Goal: Transaction & Acquisition: Purchase product/service

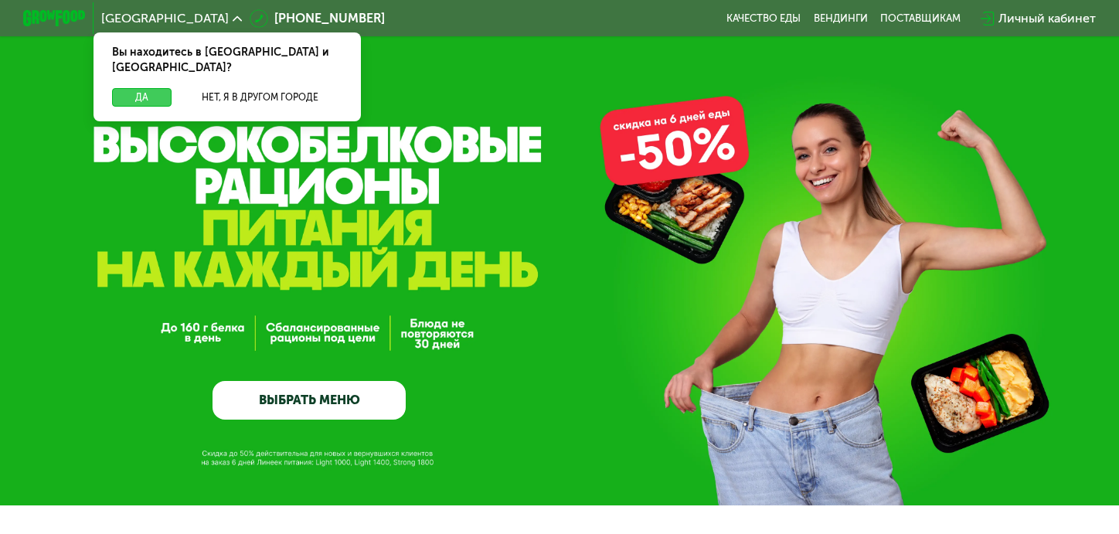
click at [136, 88] on button "Да" at bounding box center [142, 97] width 60 height 19
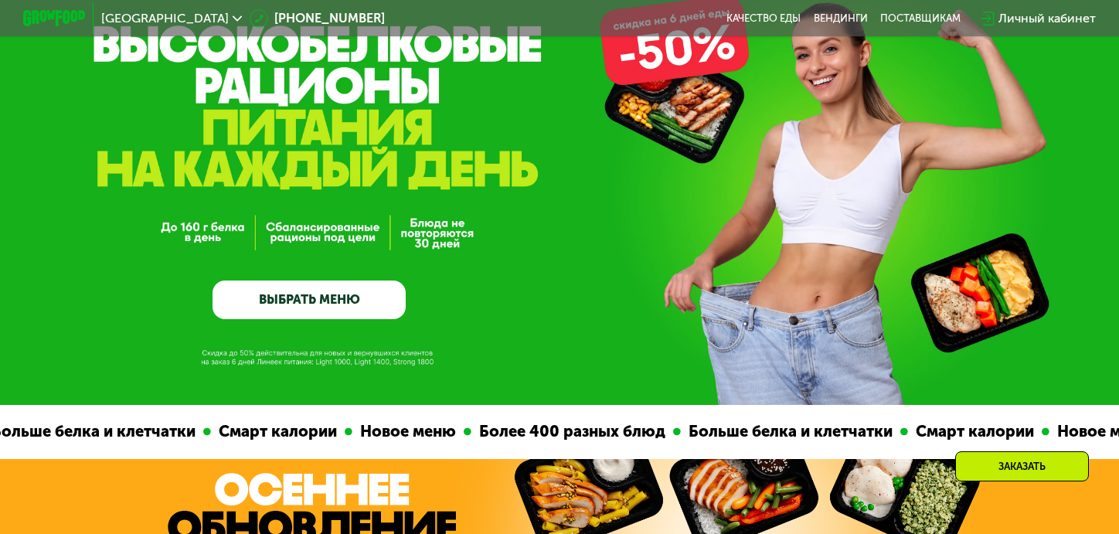
scroll to position [101, 0]
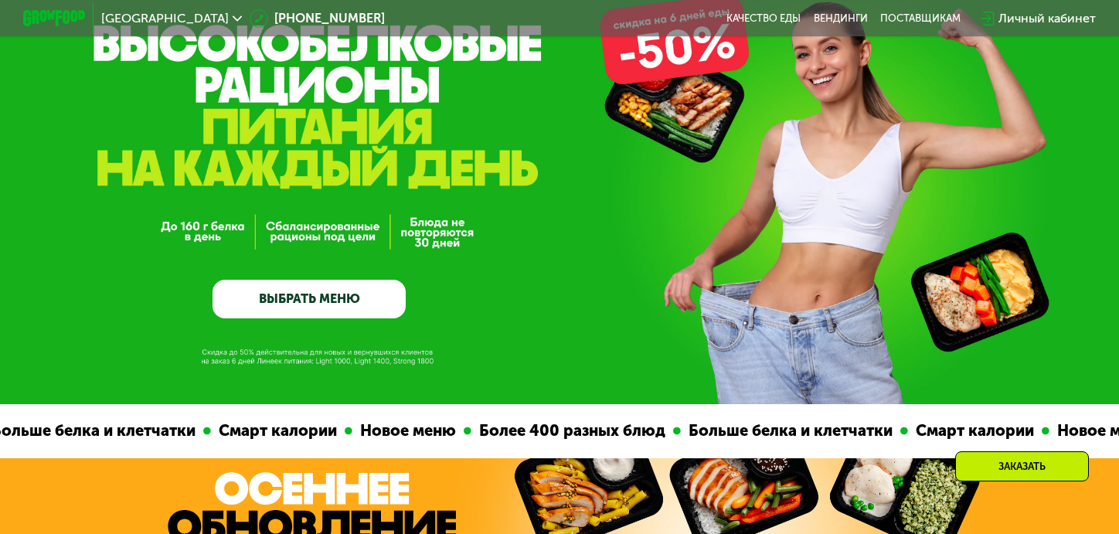
click at [313, 311] on link "ВЫБРАТЬ МЕНЮ" at bounding box center [309, 299] width 193 height 39
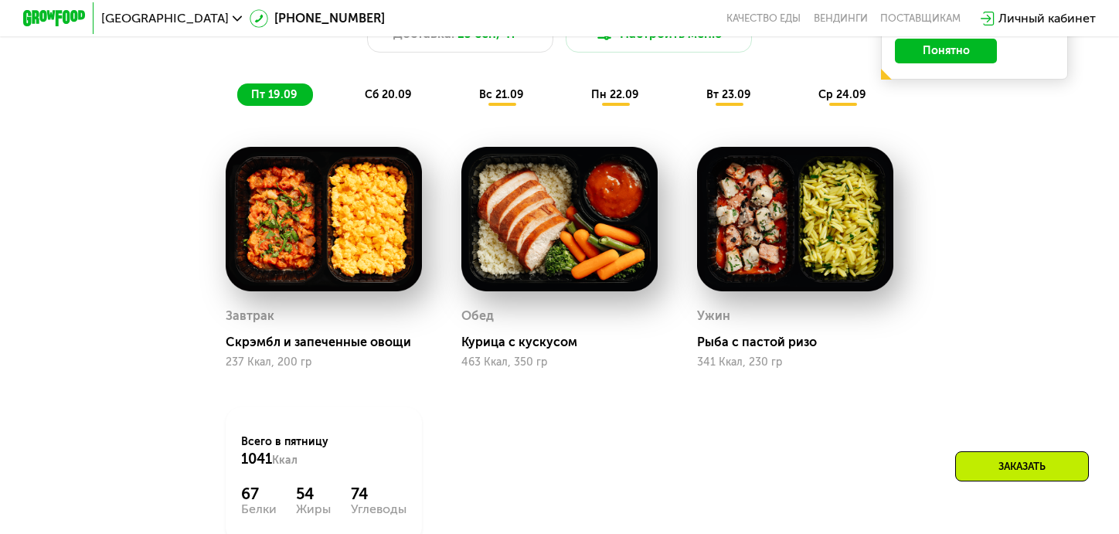
scroll to position [1221, 0]
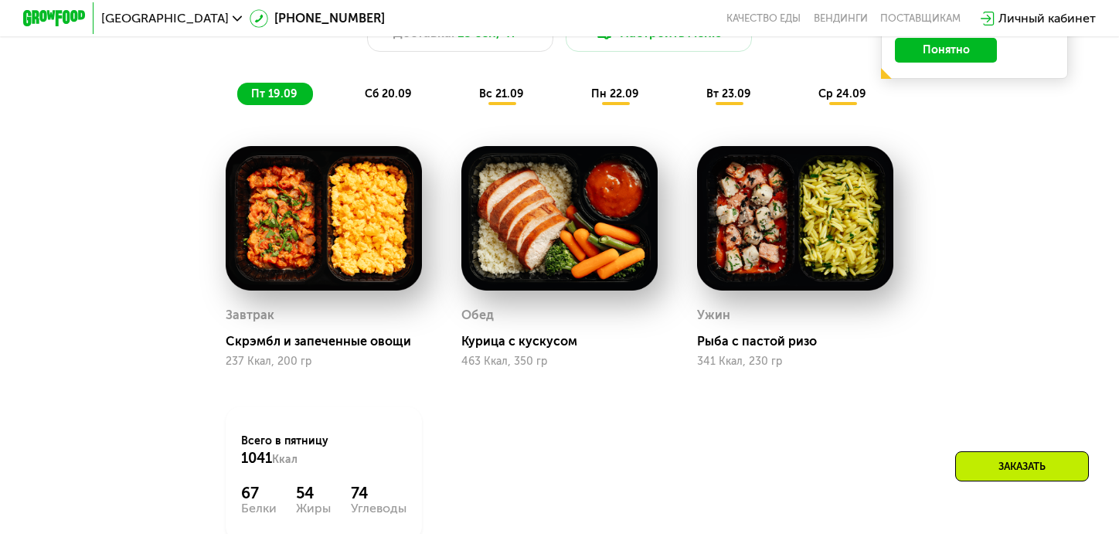
click at [400, 100] on span "сб 20.09" at bounding box center [388, 93] width 47 height 13
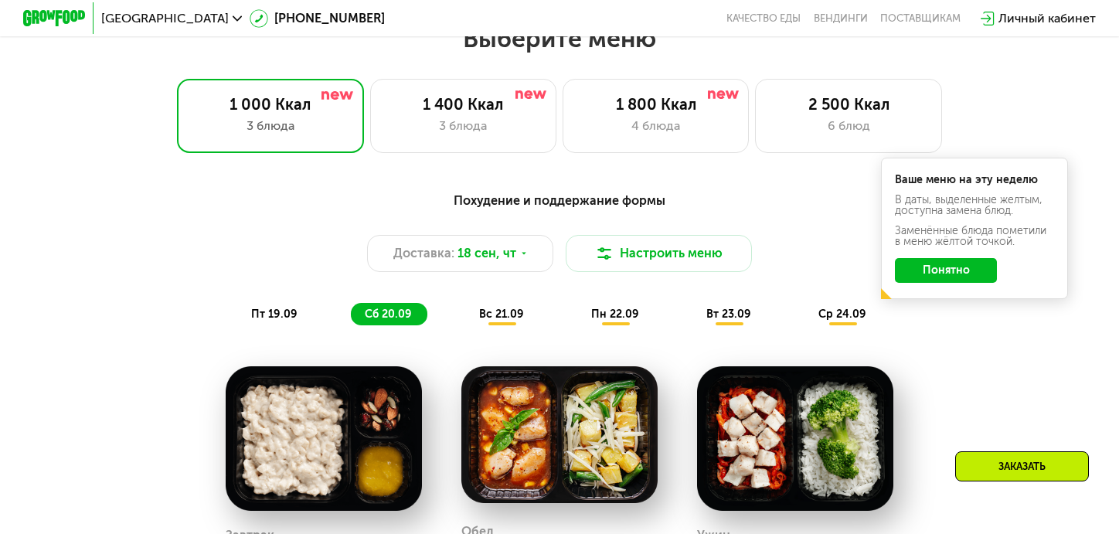
scroll to position [1011, 0]
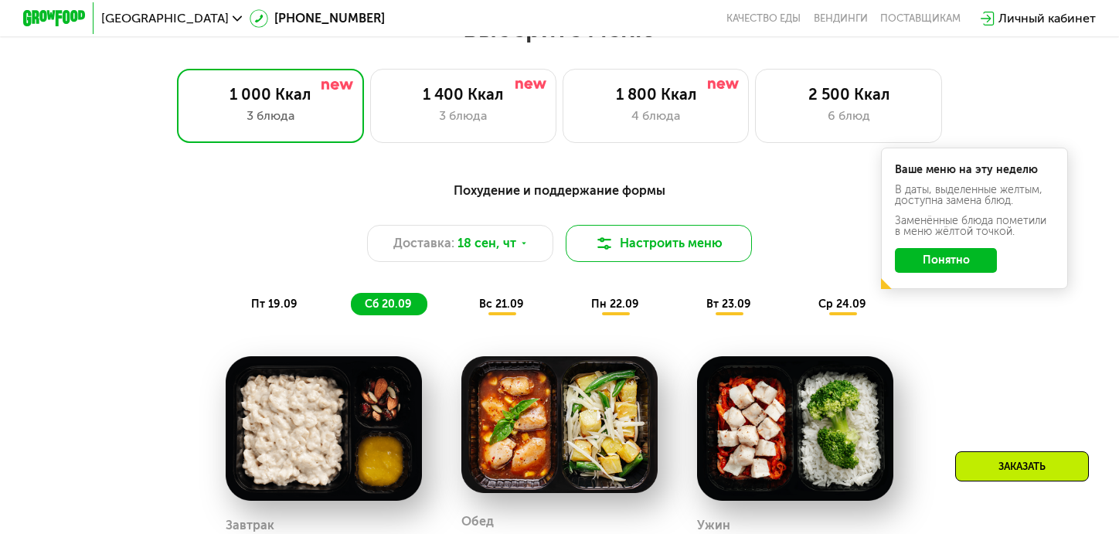
click at [683, 246] on button "Настроить меню" at bounding box center [659, 243] width 186 height 37
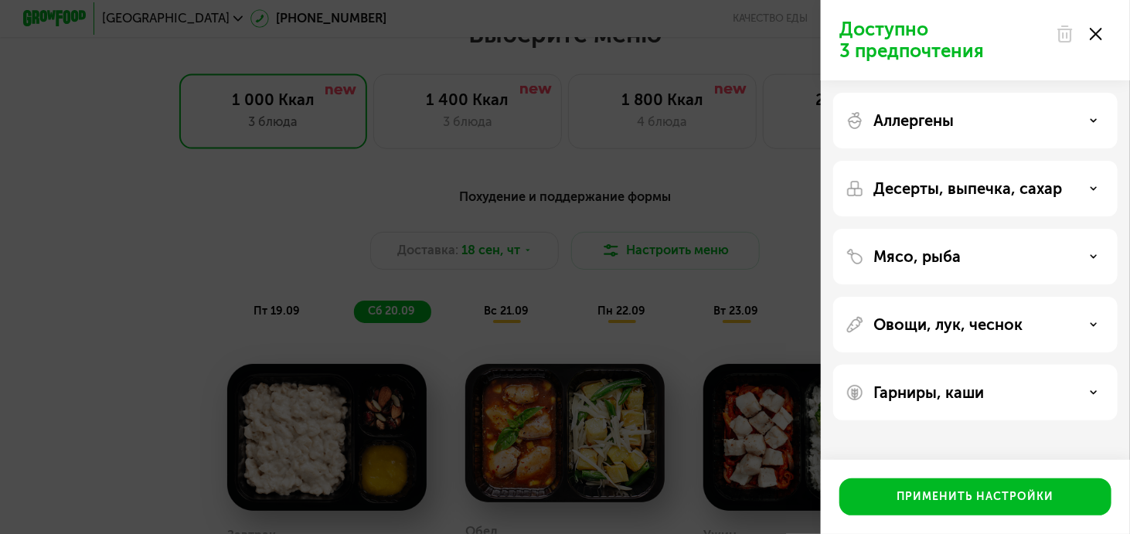
click at [748, 228] on div "Доступно 3 предпочтения Аллергены Десерты, выпечка, сахар Мясо, рыба Овощи, лук…" at bounding box center [565, 267] width 1130 height 534
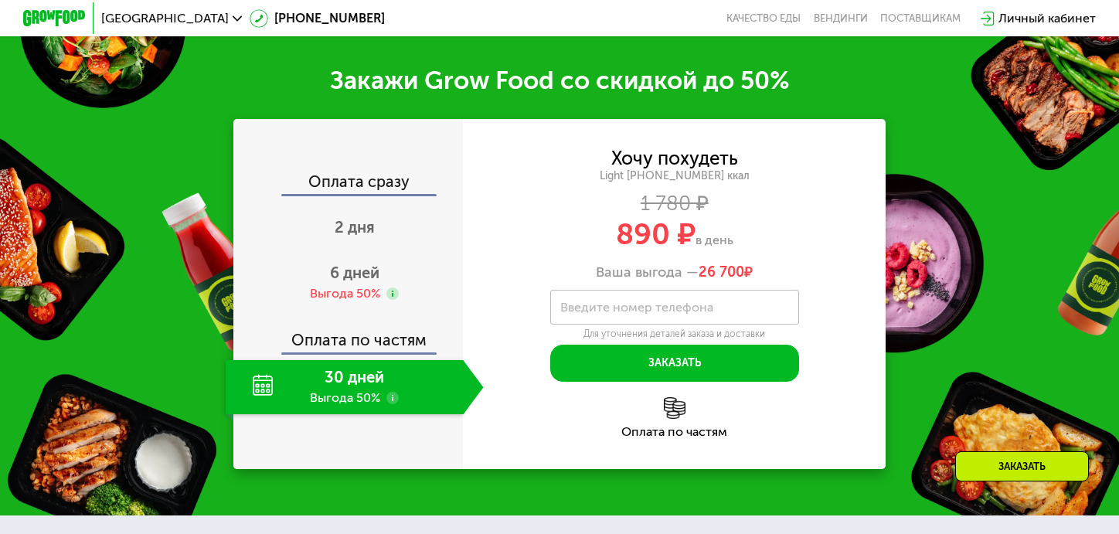
scroll to position [1849, 0]
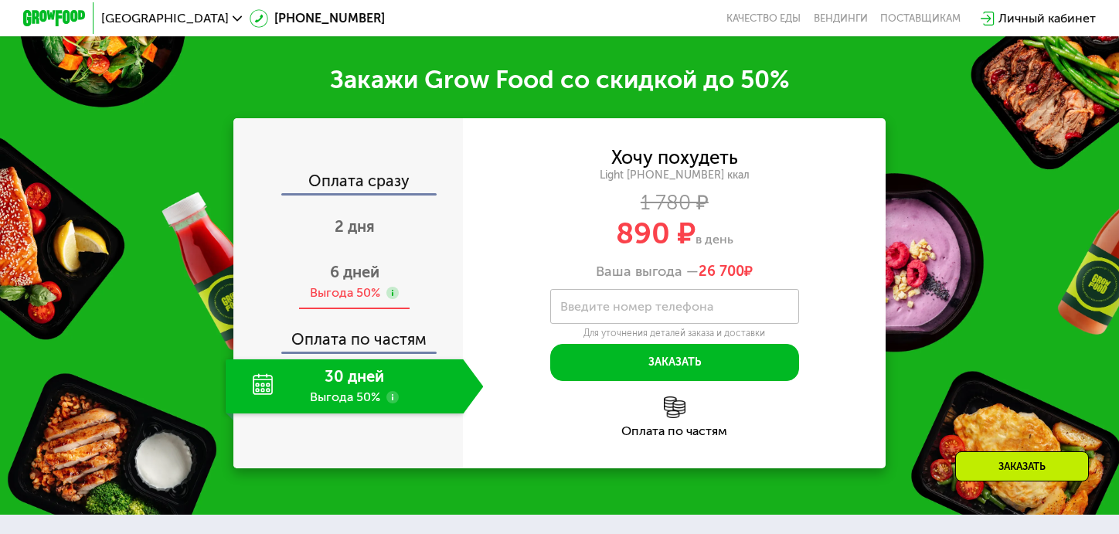
click at [374, 281] on span "6 дней" at bounding box center [354, 272] width 49 height 19
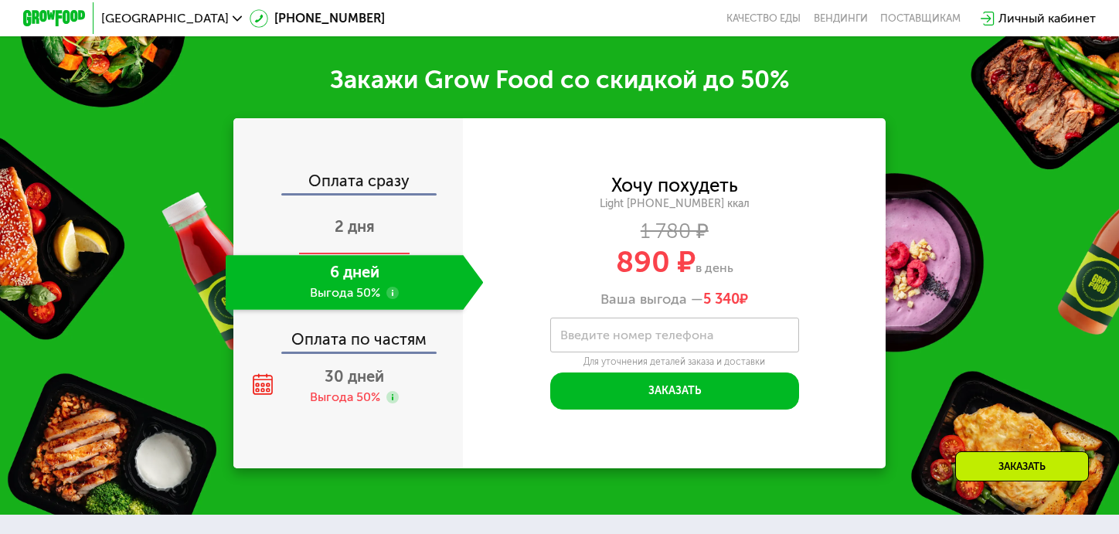
click at [365, 233] on span "2 дня" at bounding box center [355, 226] width 40 height 19
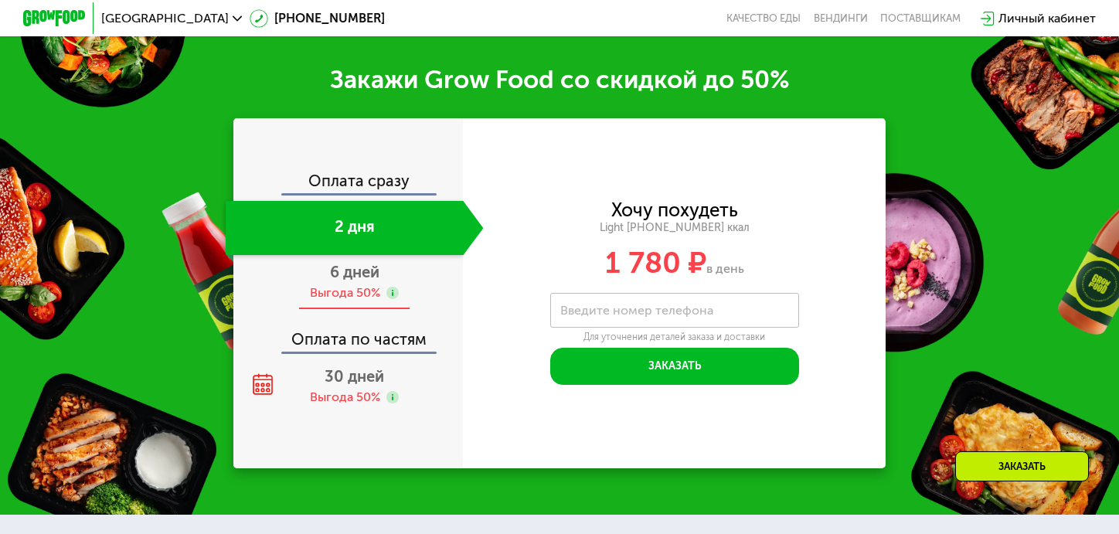
click at [338, 281] on span "6 дней" at bounding box center [354, 272] width 49 height 19
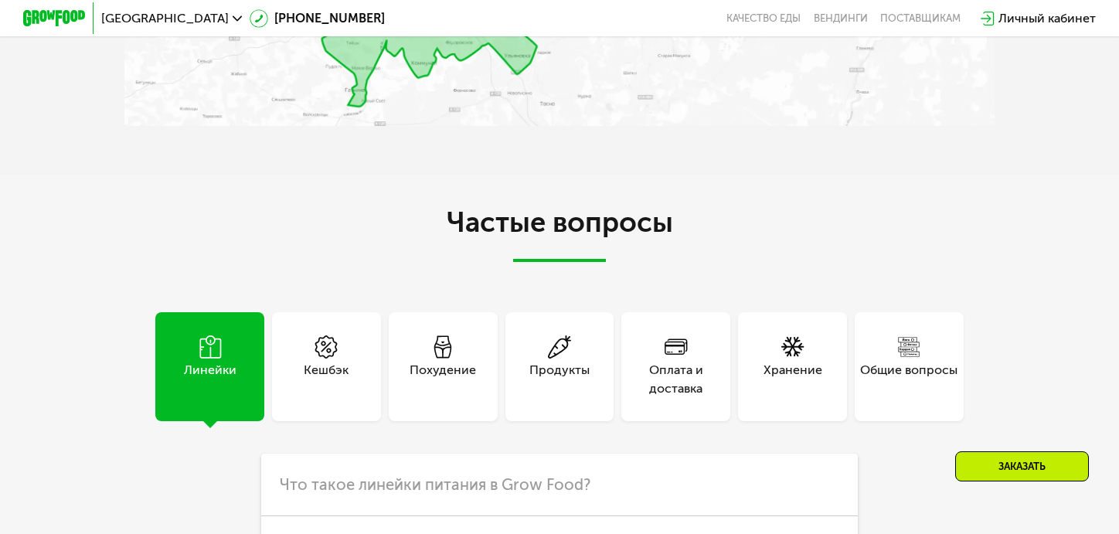
scroll to position [4065, 0]
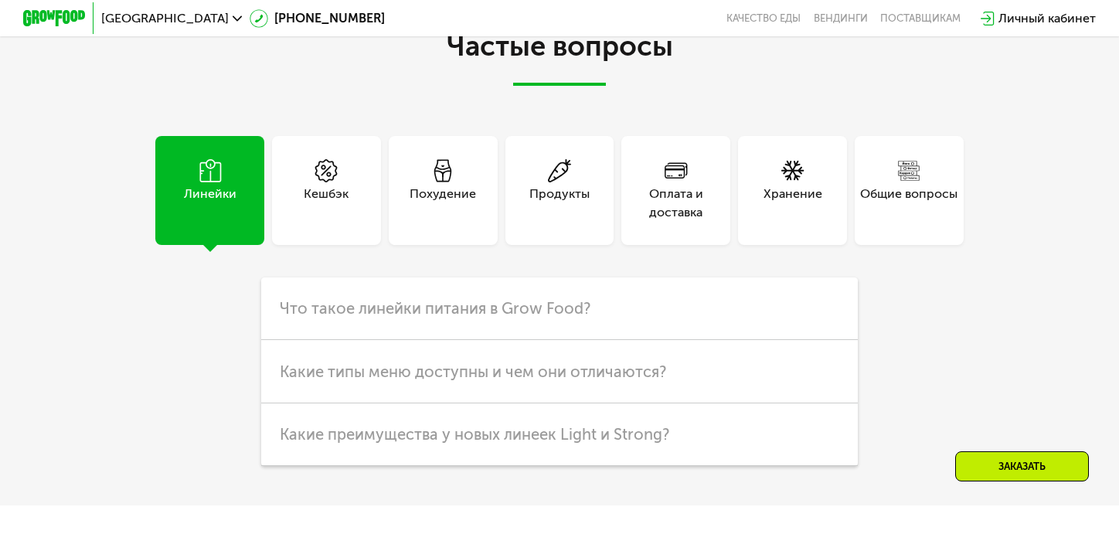
click at [468, 245] on div "Похудение" at bounding box center [443, 190] width 109 height 109
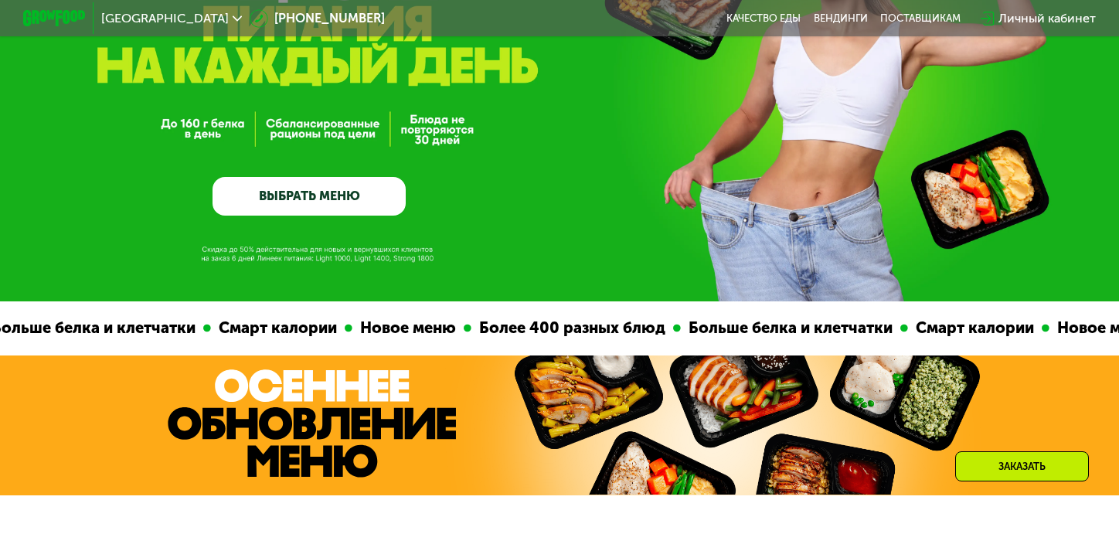
scroll to position [226, 0]
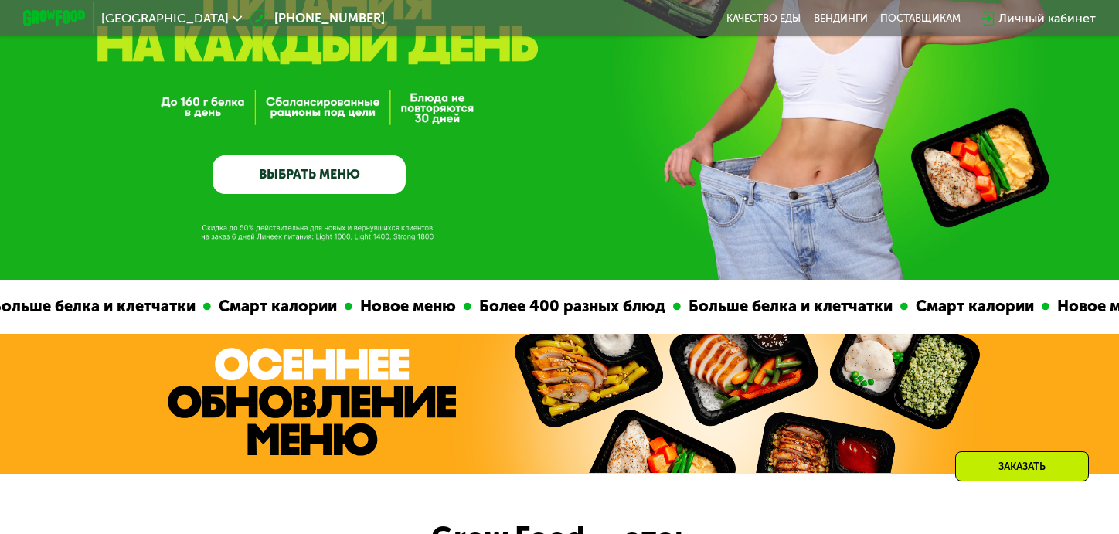
click at [344, 158] on link "ВЫБРАТЬ МЕНЮ" at bounding box center [309, 174] width 193 height 39
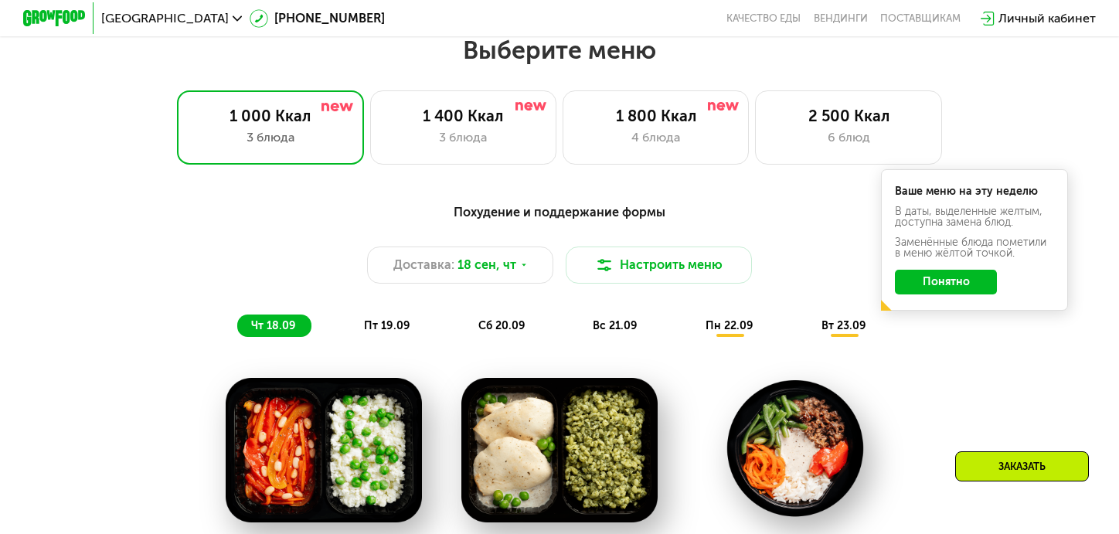
scroll to position [992, 0]
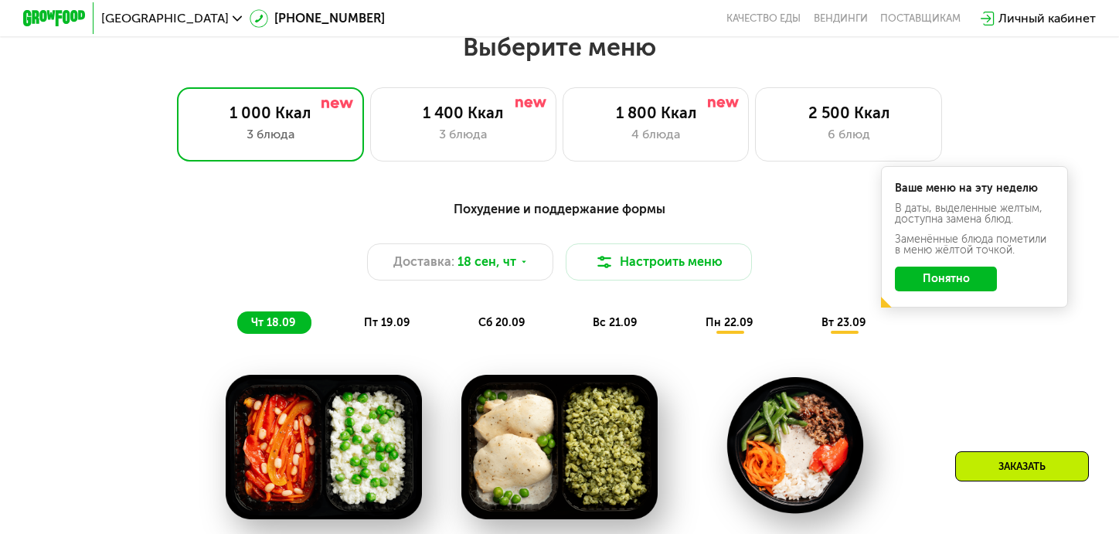
click at [1014, 468] on div "Заказать" at bounding box center [1022, 466] width 134 height 30
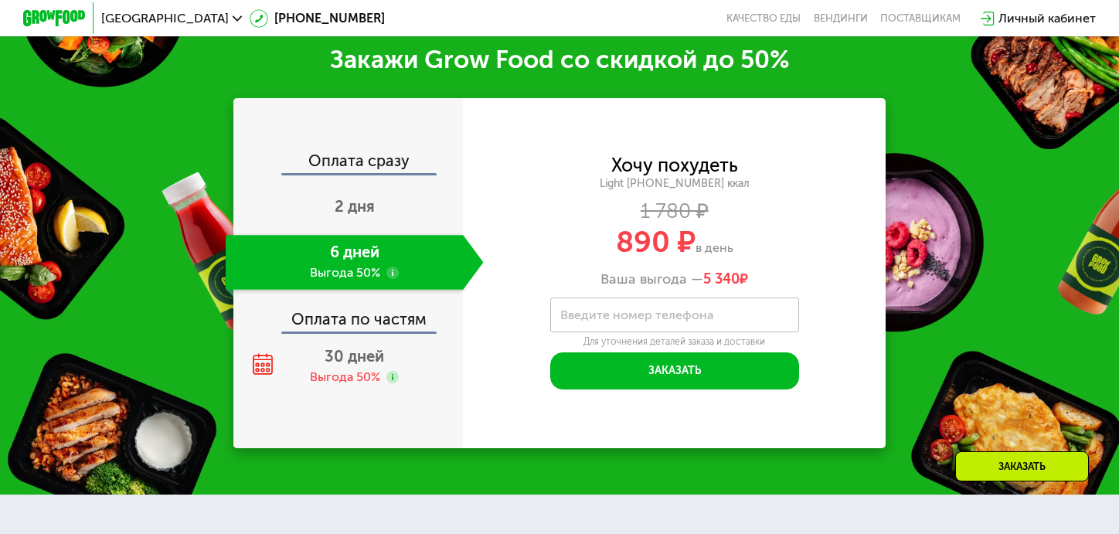
scroll to position [1879, 0]
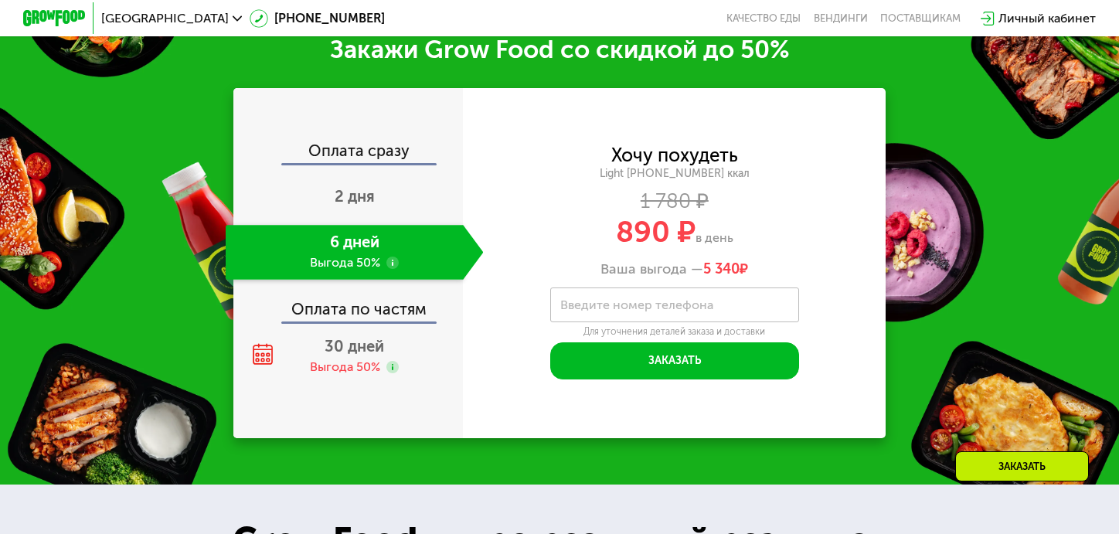
click at [359, 322] on div "Оплата по частям" at bounding box center [349, 304] width 229 height 36
click at [348, 356] on span "30 дней" at bounding box center [355, 346] width 60 height 19
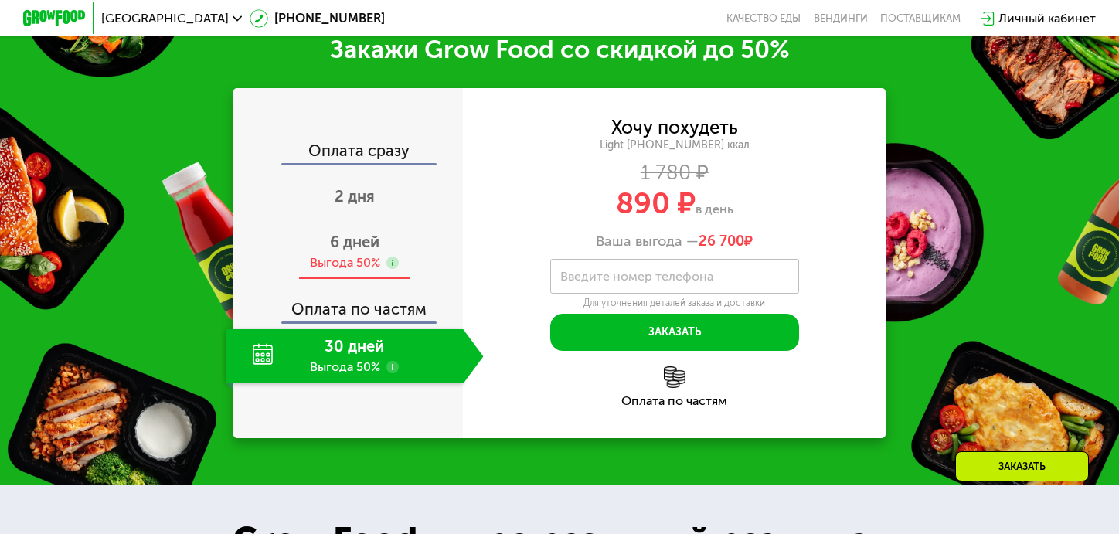
click at [339, 251] on span "6 дней" at bounding box center [354, 242] width 49 height 19
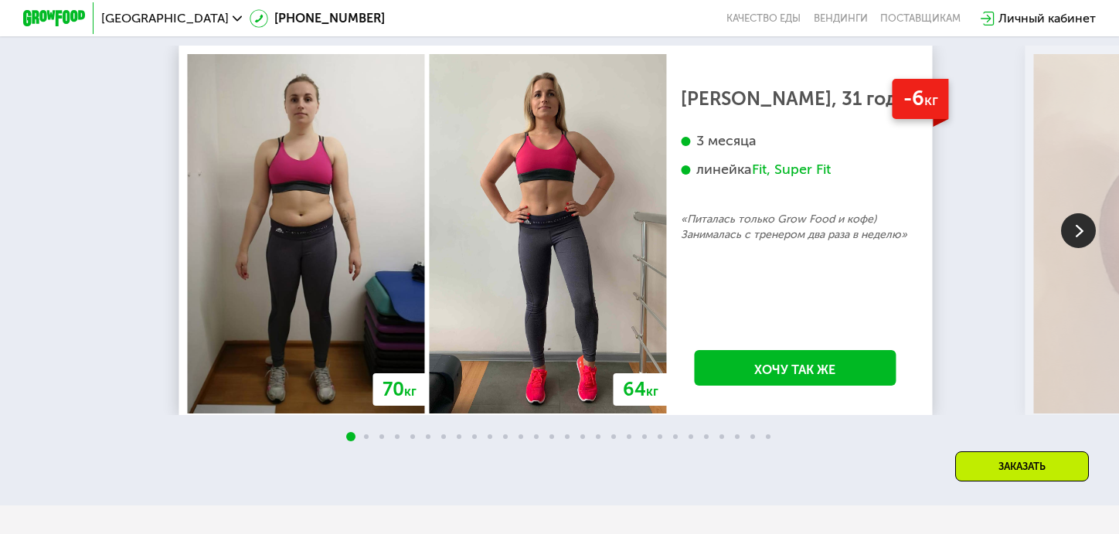
scroll to position [2969, 0]
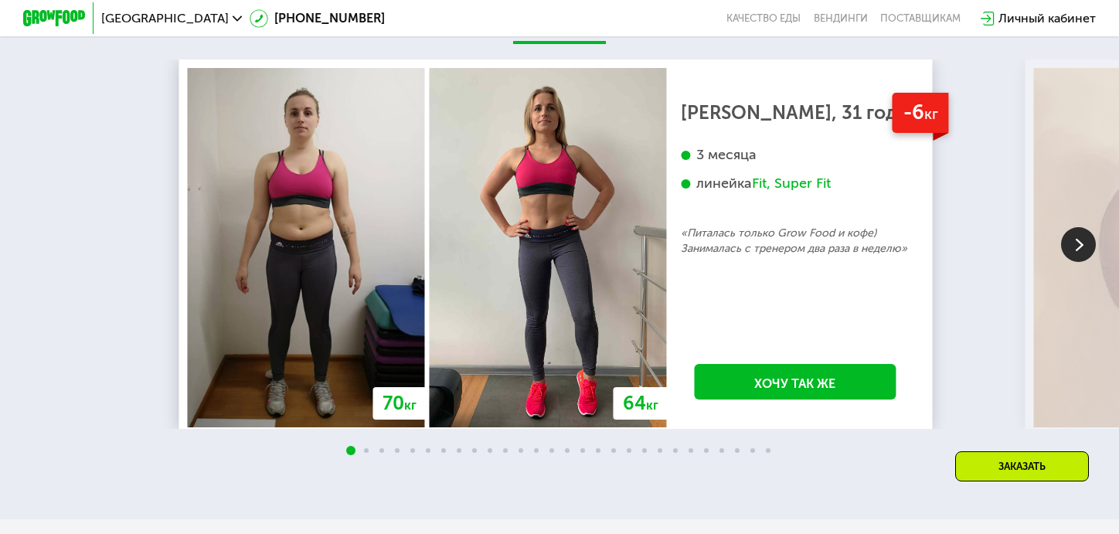
click at [1076, 249] on img at bounding box center [1078, 244] width 35 height 35
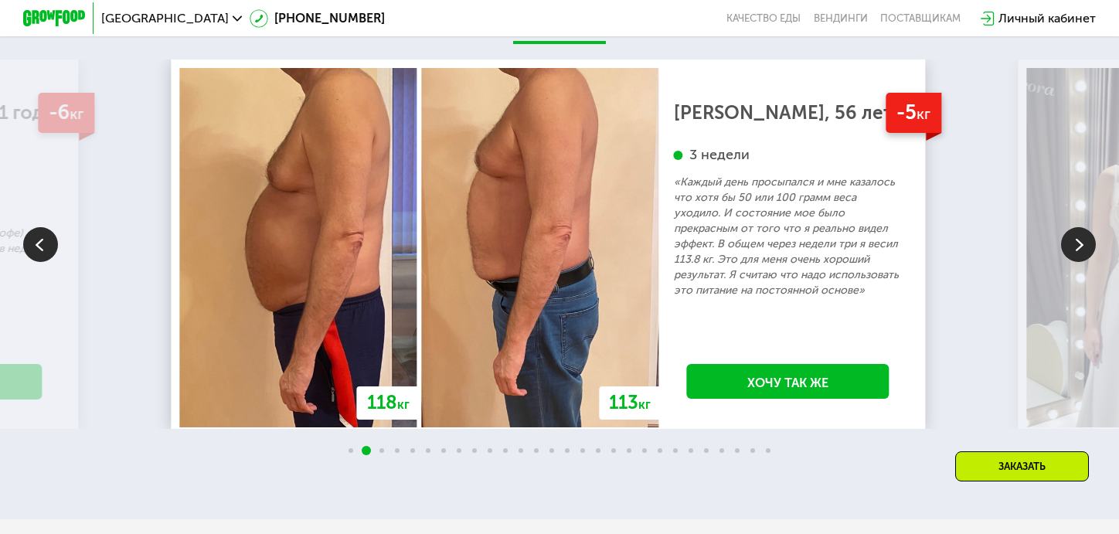
click at [1076, 249] on img at bounding box center [1078, 244] width 35 height 35
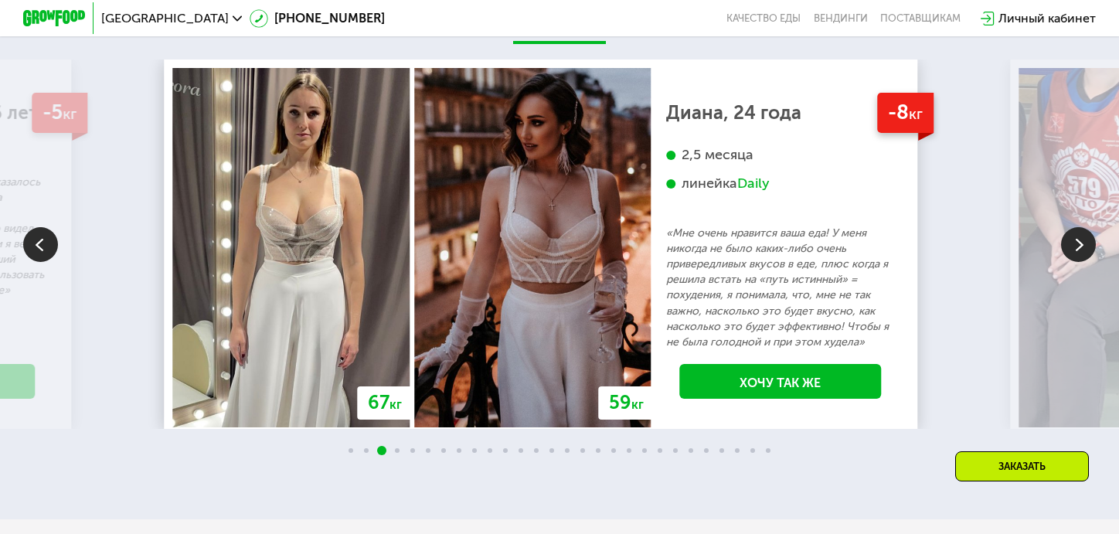
click at [1076, 249] on img at bounding box center [1078, 244] width 35 height 35
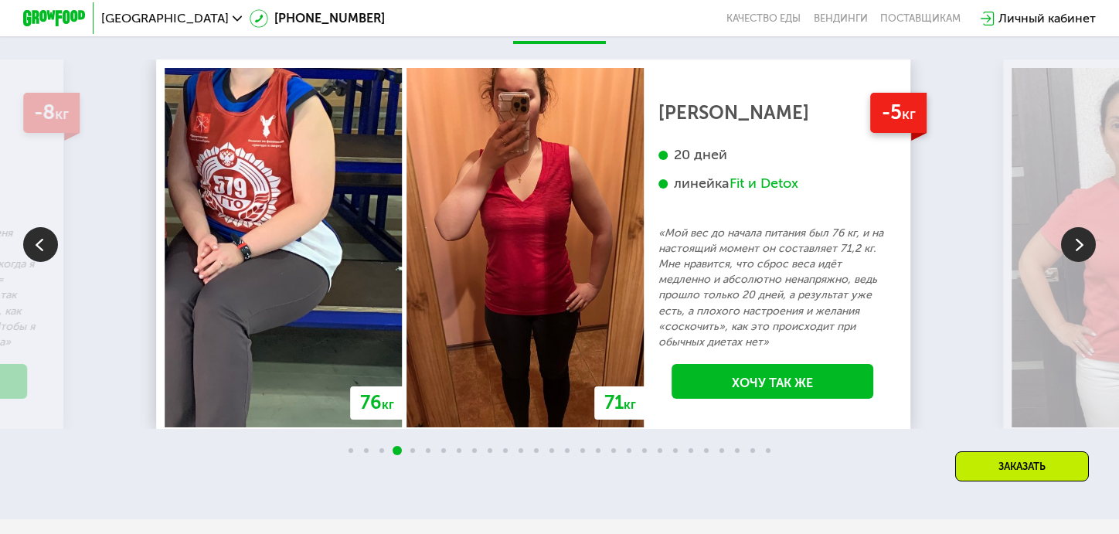
click at [1076, 249] on img at bounding box center [1078, 244] width 35 height 35
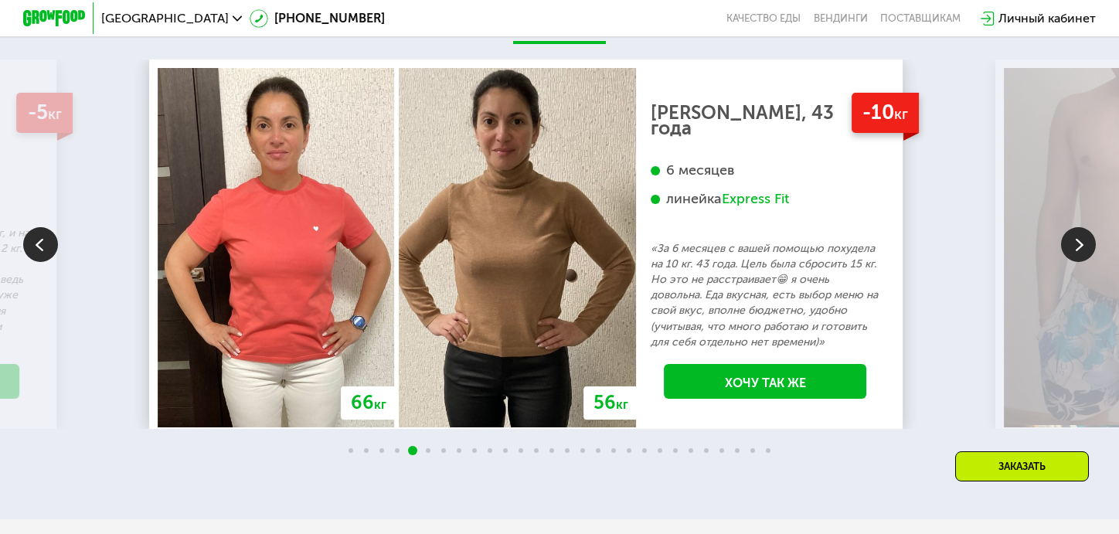
click at [1076, 249] on img at bounding box center [1078, 244] width 35 height 35
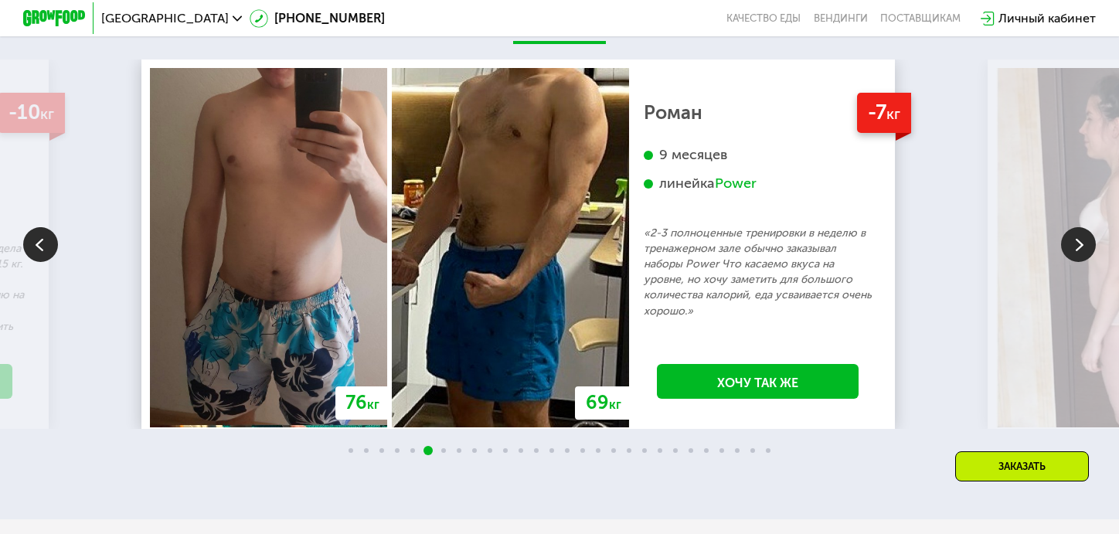
click at [1076, 249] on img at bounding box center [1078, 244] width 35 height 35
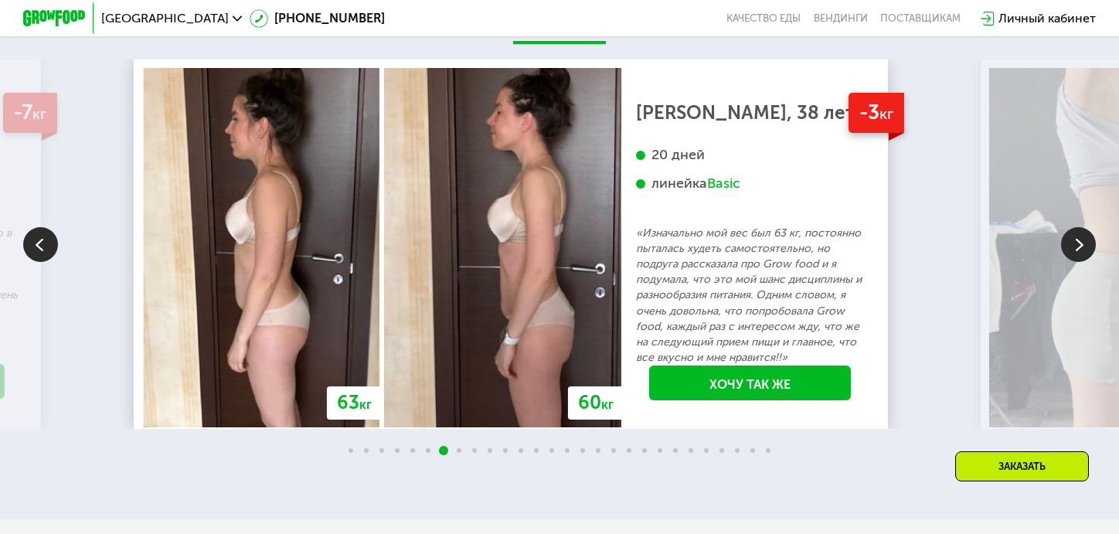
click at [1076, 249] on img at bounding box center [1078, 244] width 35 height 35
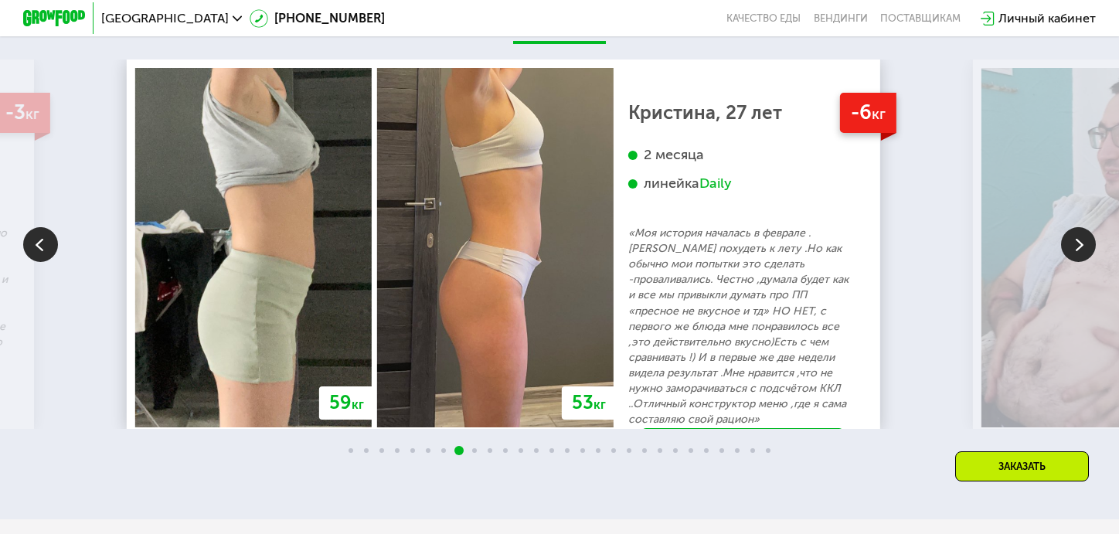
click at [1076, 249] on img at bounding box center [1078, 244] width 35 height 35
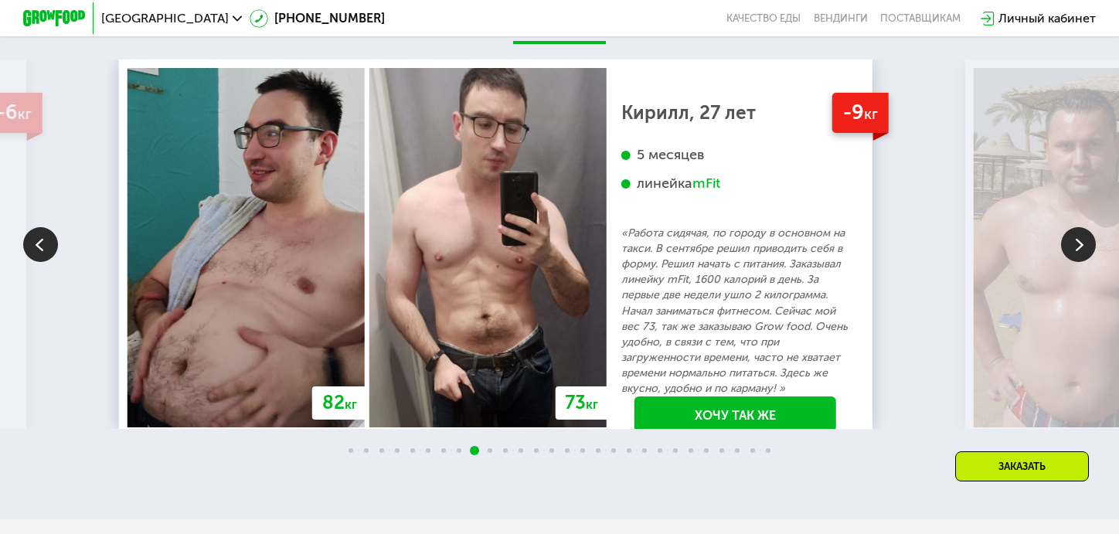
click at [1076, 249] on img at bounding box center [1078, 244] width 35 height 35
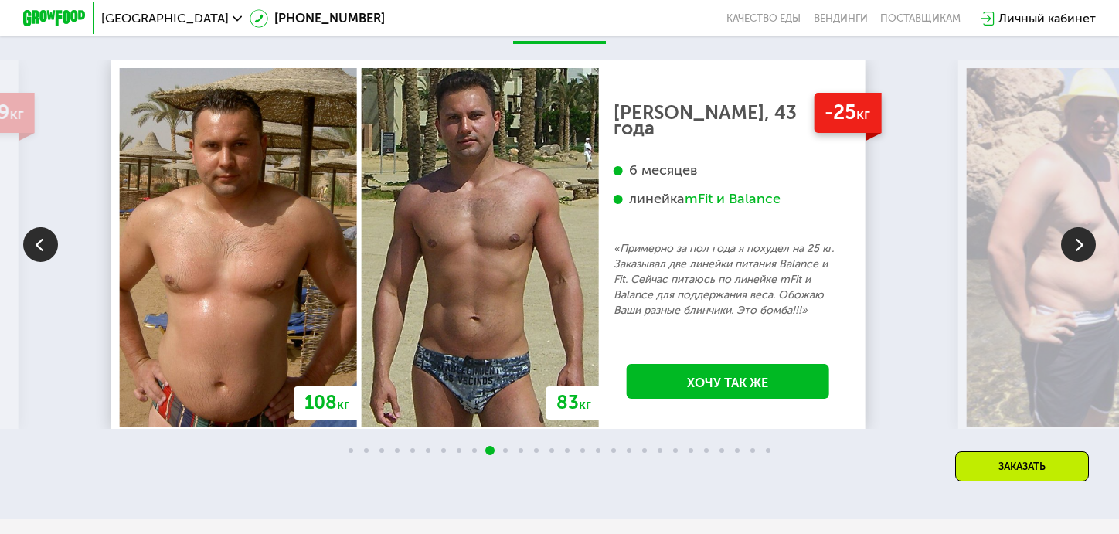
click at [43, 262] on img at bounding box center [40, 244] width 35 height 35
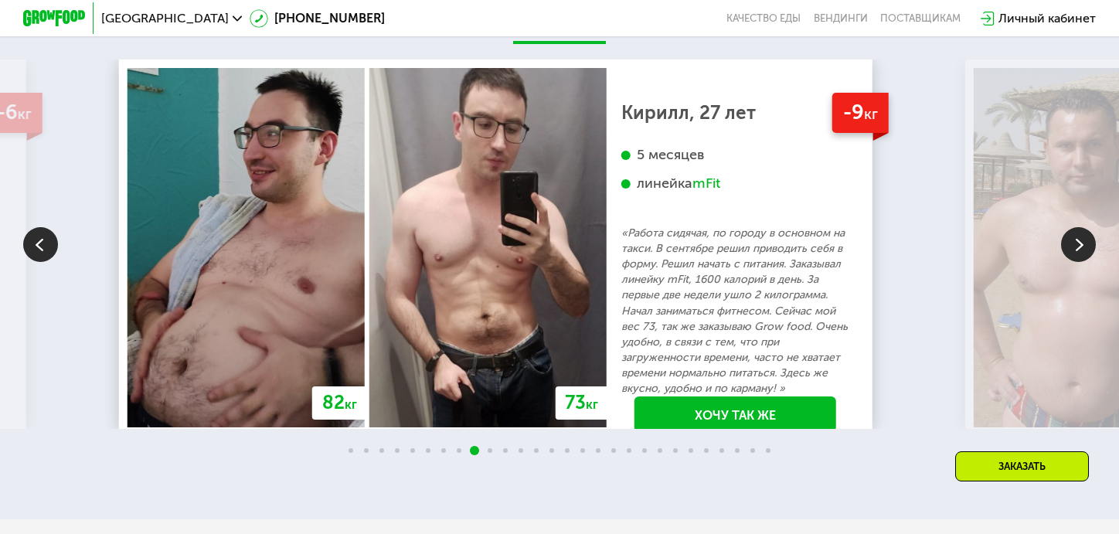
click at [1074, 262] on img at bounding box center [1078, 244] width 35 height 35
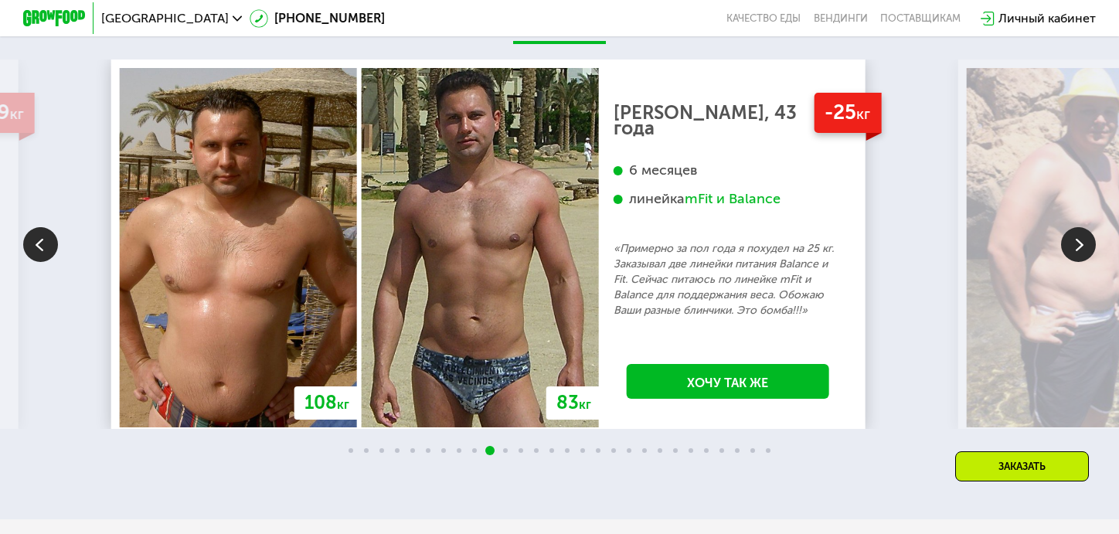
click at [1074, 262] on img at bounding box center [1078, 244] width 35 height 35
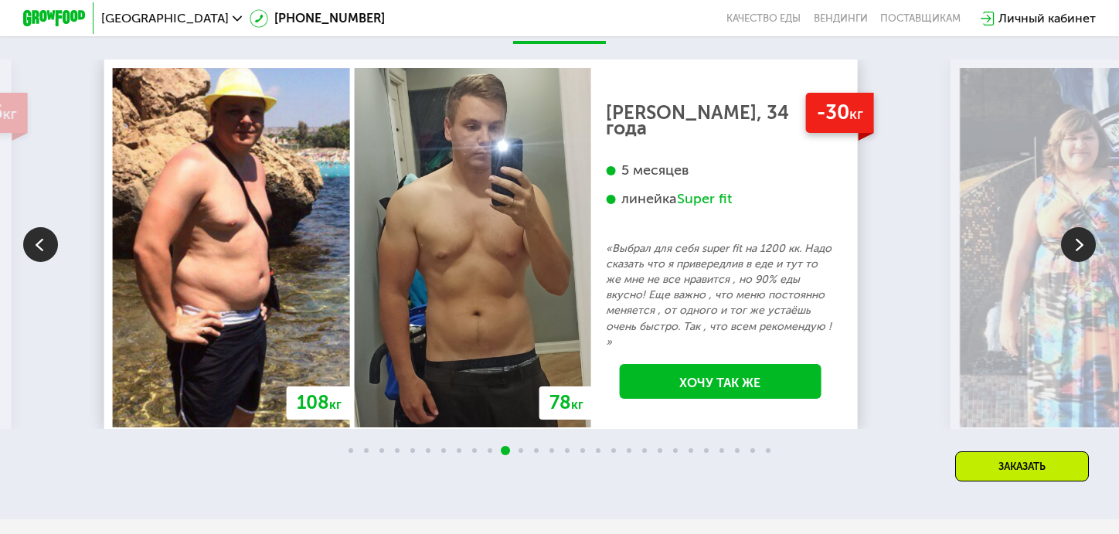
click at [1074, 262] on img at bounding box center [1078, 244] width 35 height 35
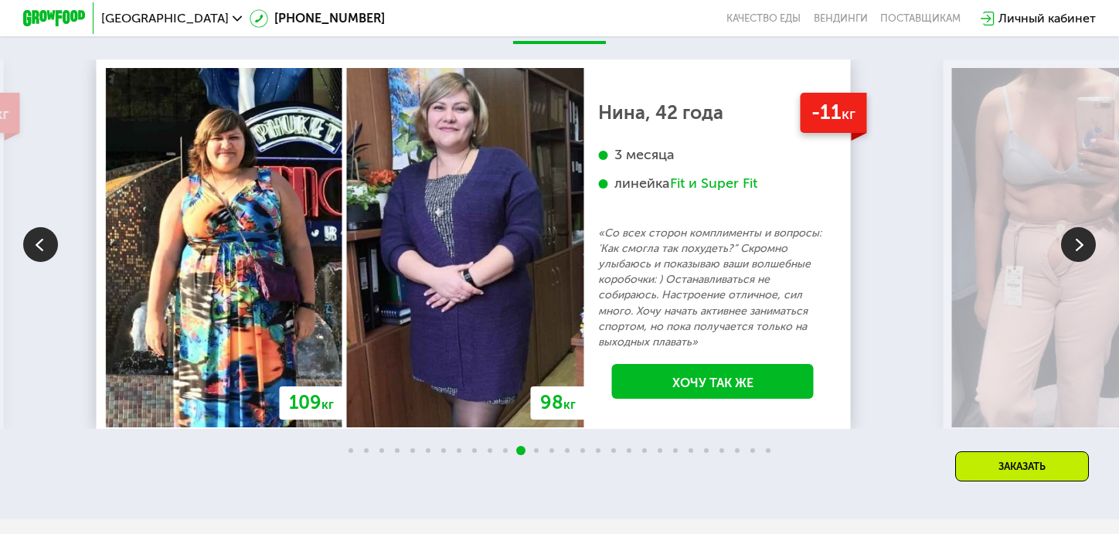
click at [1074, 262] on img at bounding box center [1078, 244] width 35 height 35
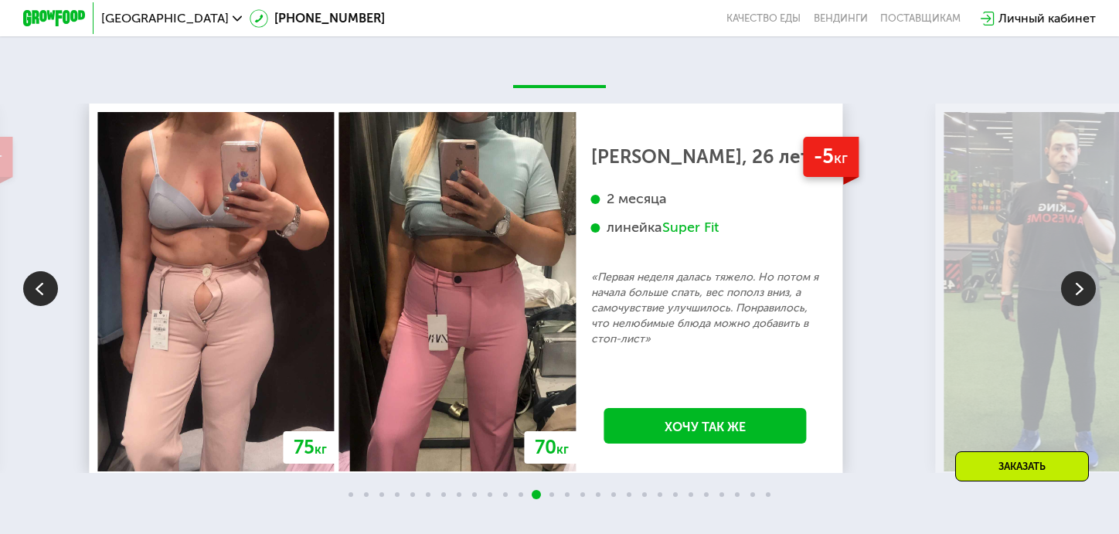
scroll to position [2924, 0]
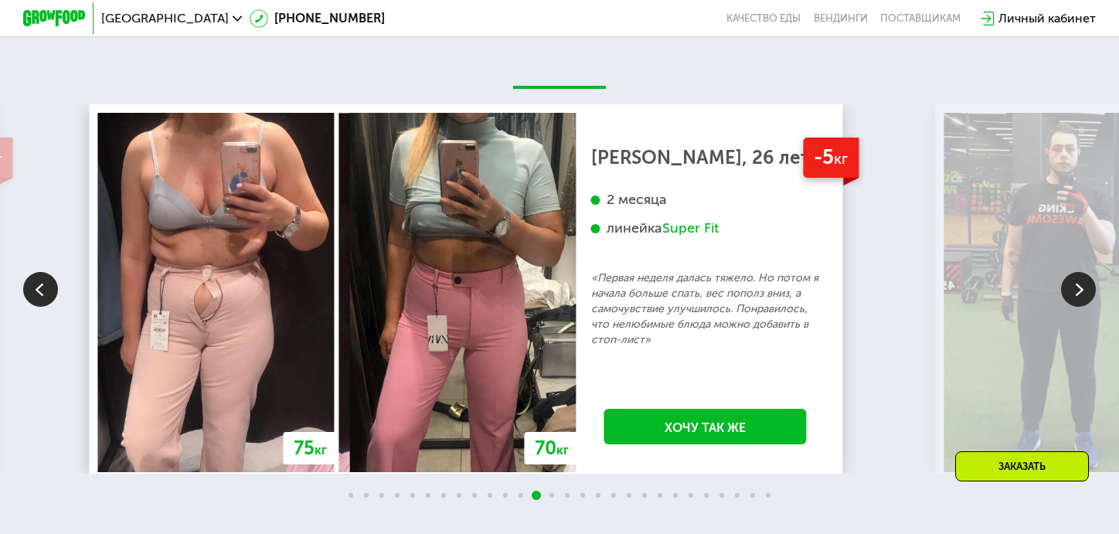
click at [1080, 300] on img at bounding box center [1078, 289] width 35 height 35
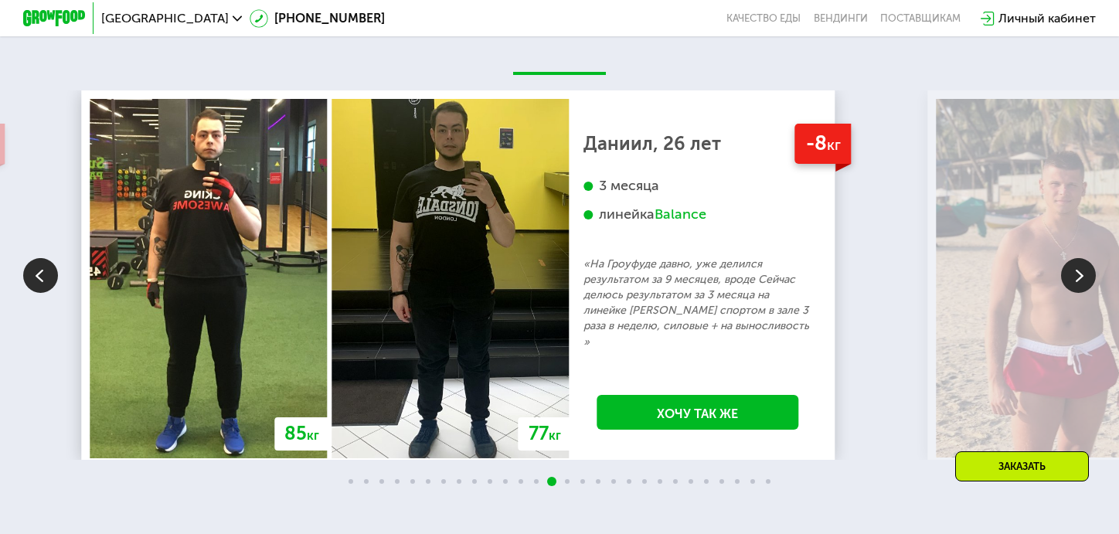
scroll to position [2940, 0]
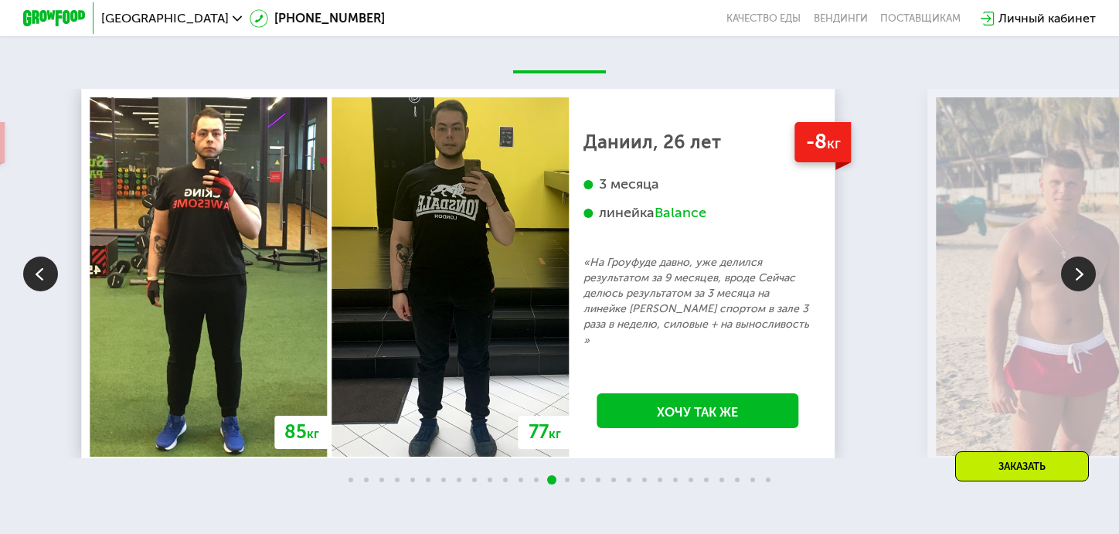
click at [1080, 291] on img at bounding box center [1078, 274] width 35 height 35
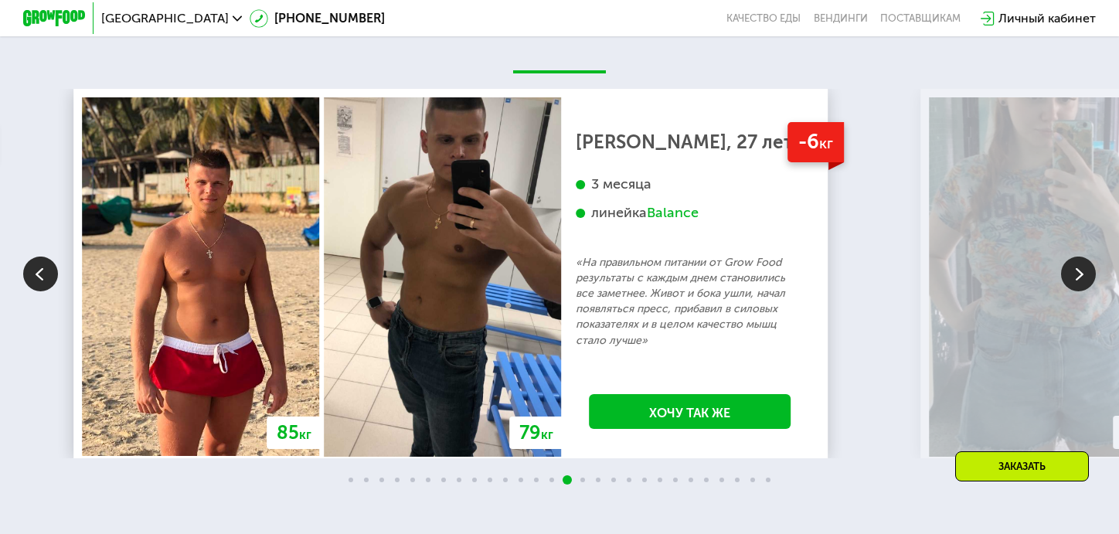
click at [1080, 291] on img at bounding box center [1078, 274] width 35 height 35
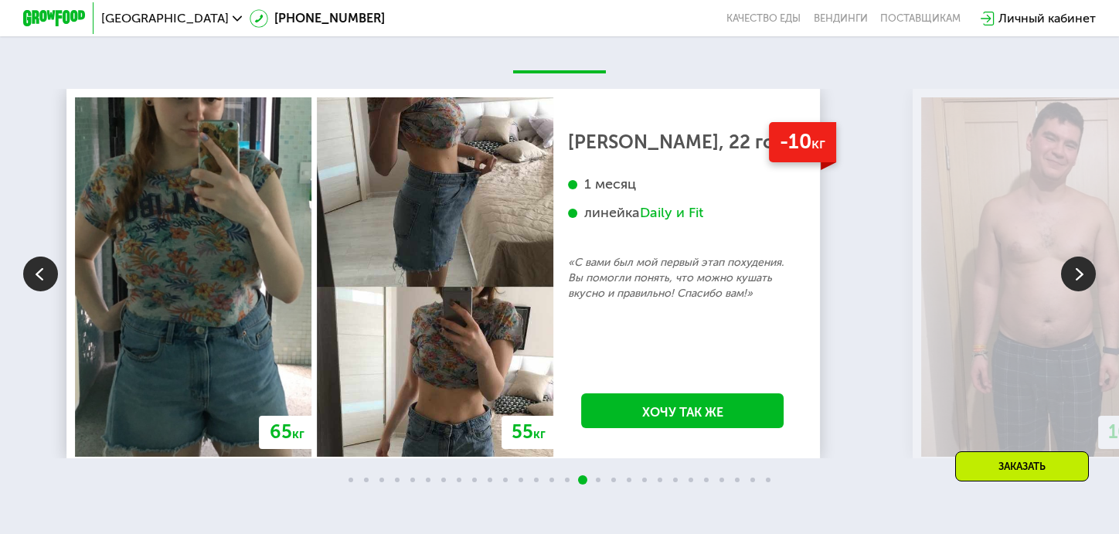
click at [1080, 291] on img at bounding box center [1078, 274] width 35 height 35
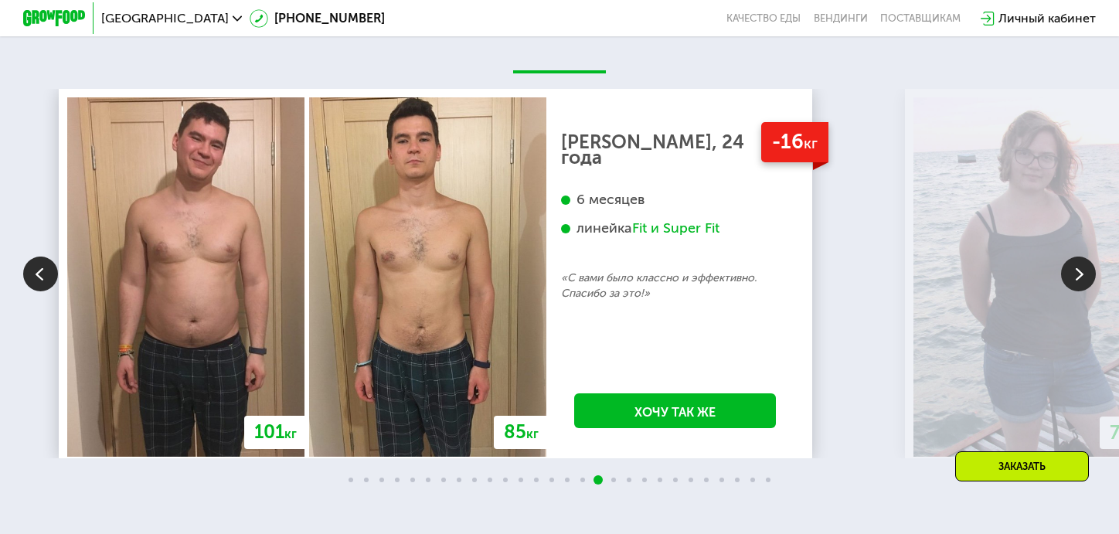
click at [1080, 291] on img at bounding box center [1078, 274] width 35 height 35
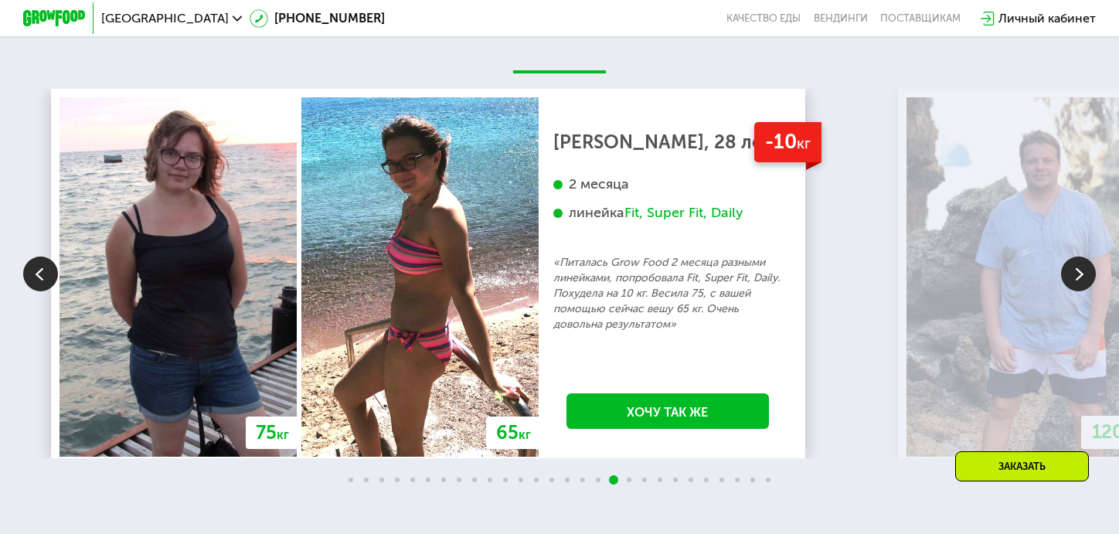
click at [1080, 291] on img at bounding box center [1078, 274] width 35 height 35
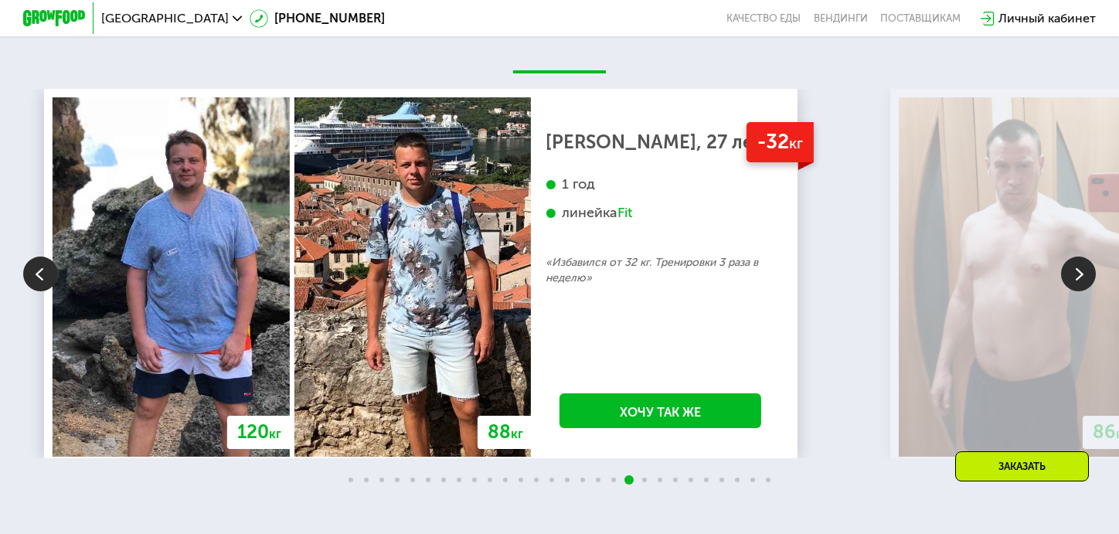
click at [1080, 291] on img at bounding box center [1078, 274] width 35 height 35
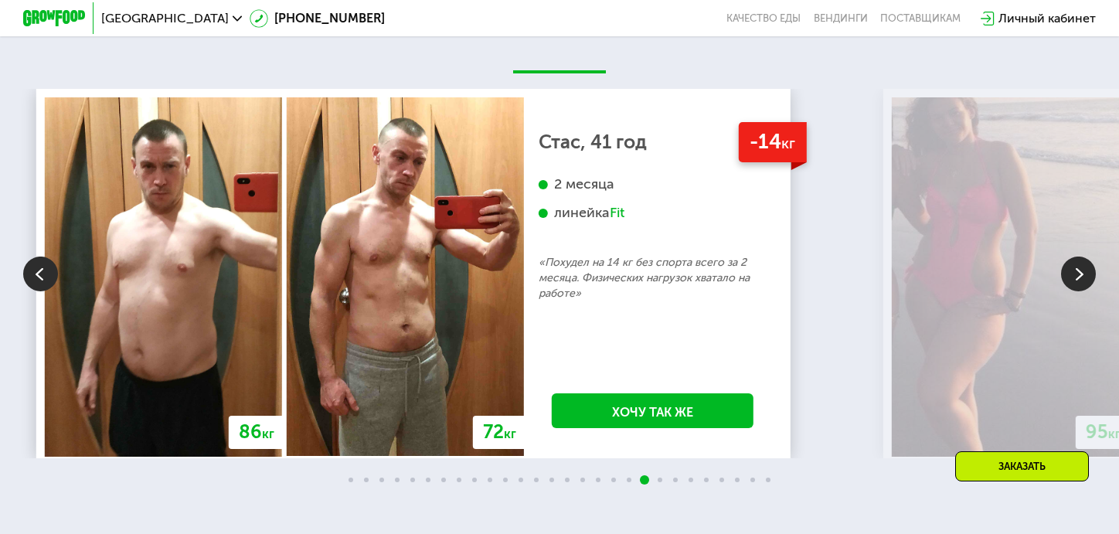
click at [1080, 291] on img at bounding box center [1078, 274] width 35 height 35
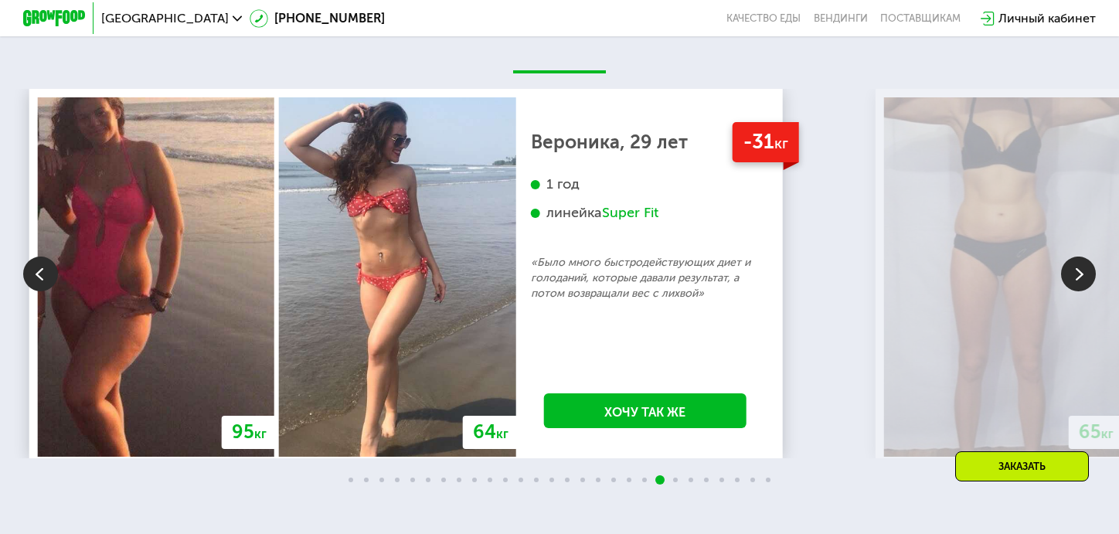
click at [1080, 291] on img at bounding box center [1078, 274] width 35 height 35
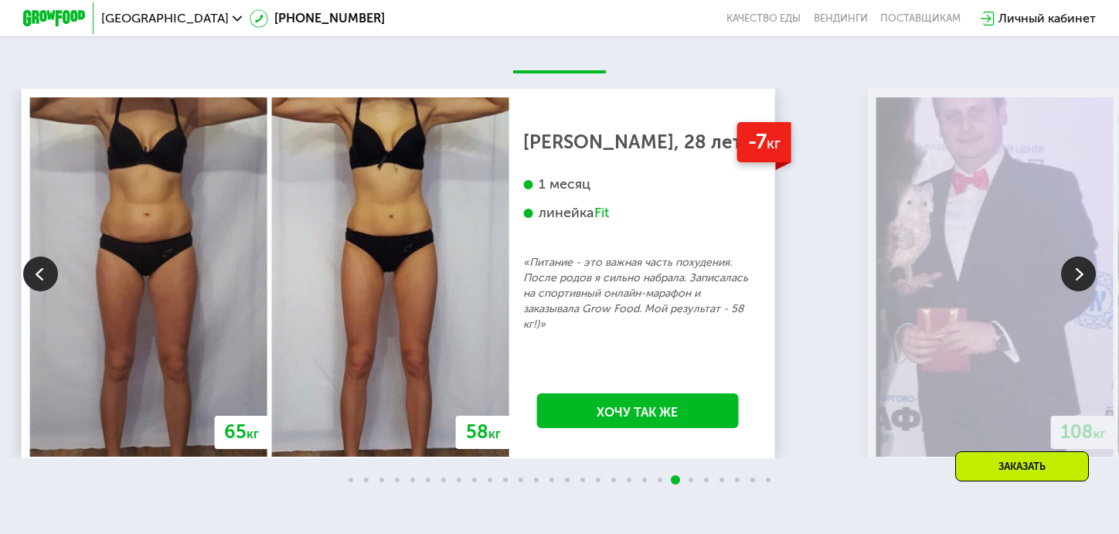
click at [1080, 291] on img at bounding box center [1078, 274] width 35 height 35
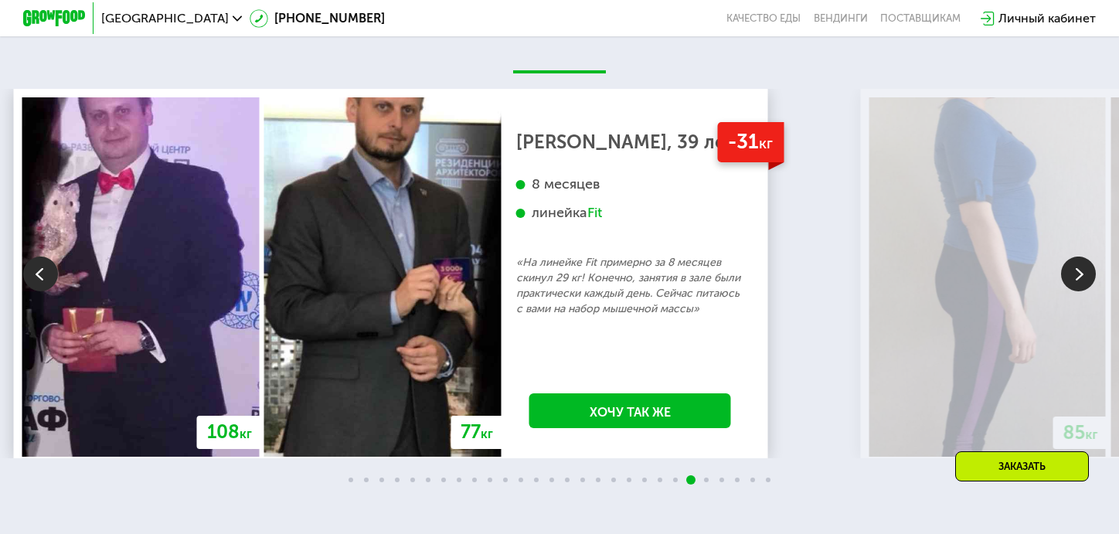
click at [1080, 291] on img at bounding box center [1078, 274] width 35 height 35
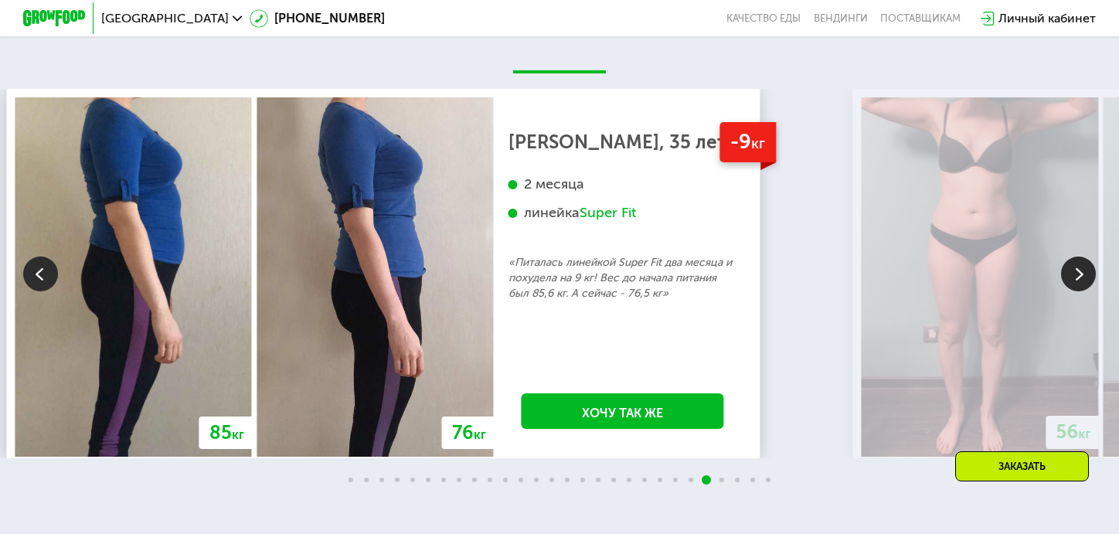
click at [1080, 291] on img at bounding box center [1078, 274] width 35 height 35
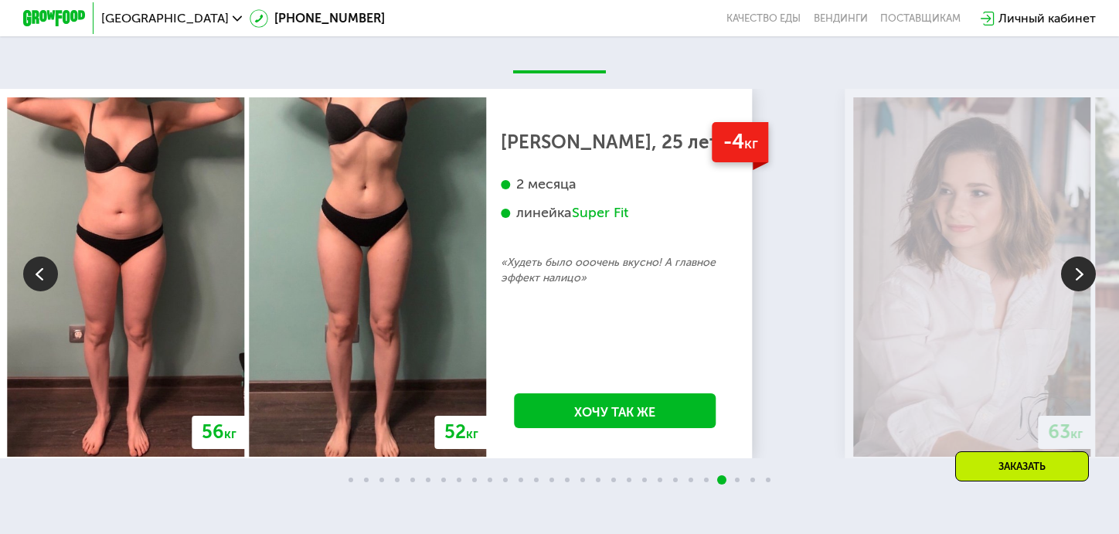
click at [1080, 291] on img at bounding box center [1078, 274] width 35 height 35
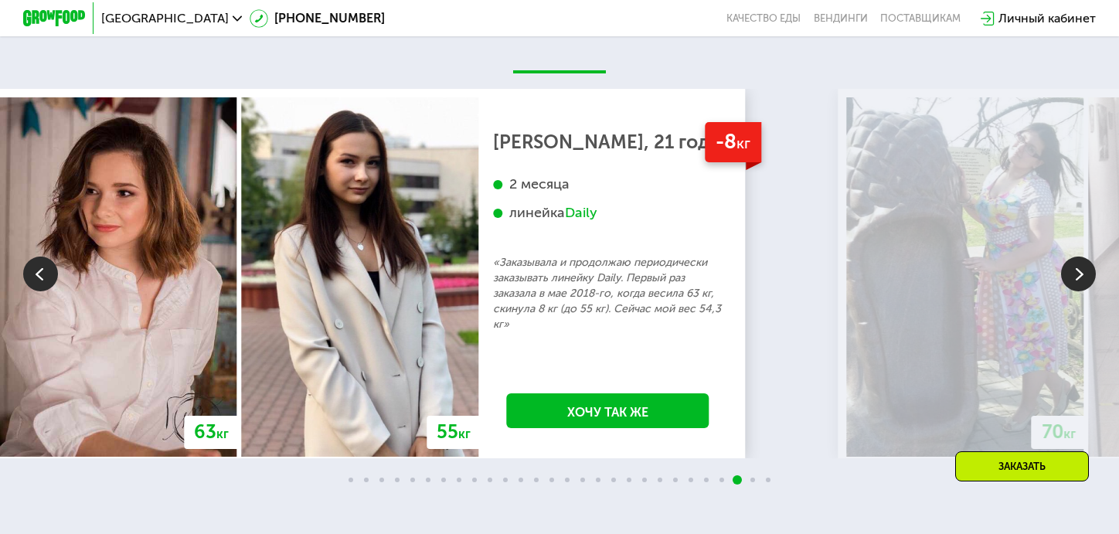
click at [1080, 291] on img at bounding box center [1078, 274] width 35 height 35
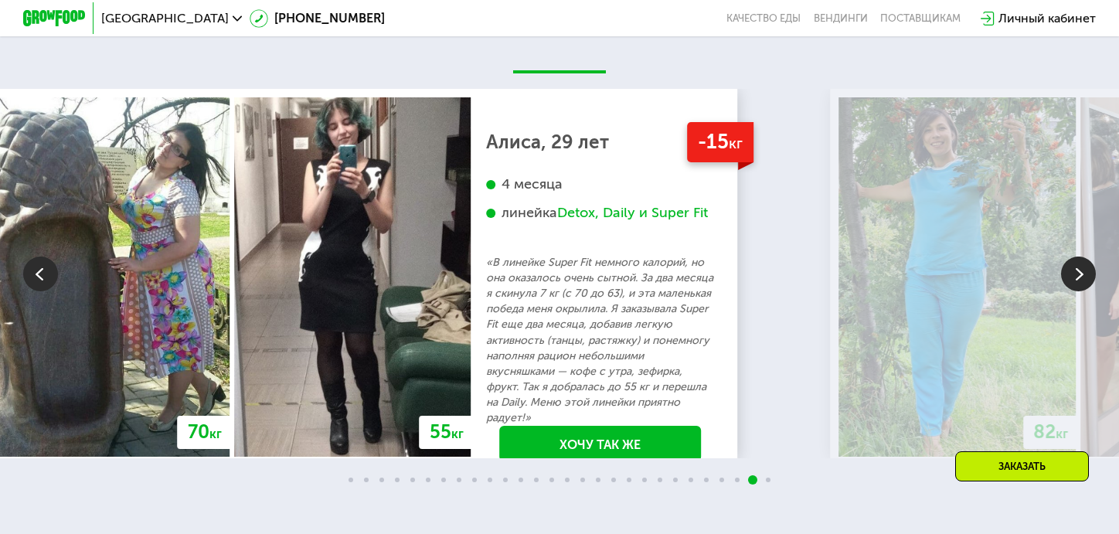
click at [1080, 291] on img at bounding box center [1078, 274] width 35 height 35
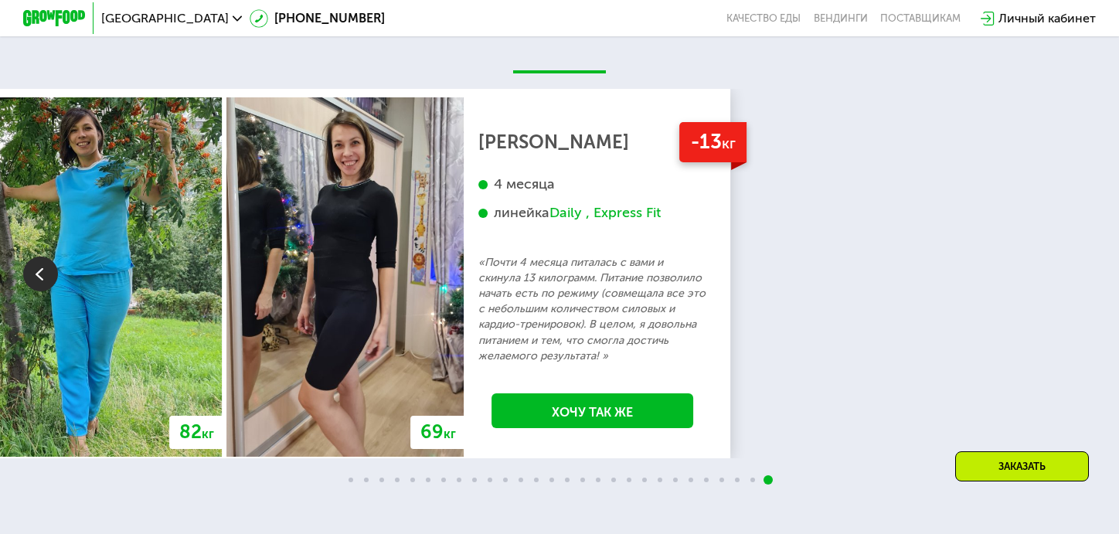
click at [661, 222] on div "Daily , Express Fit" at bounding box center [604, 213] width 111 height 18
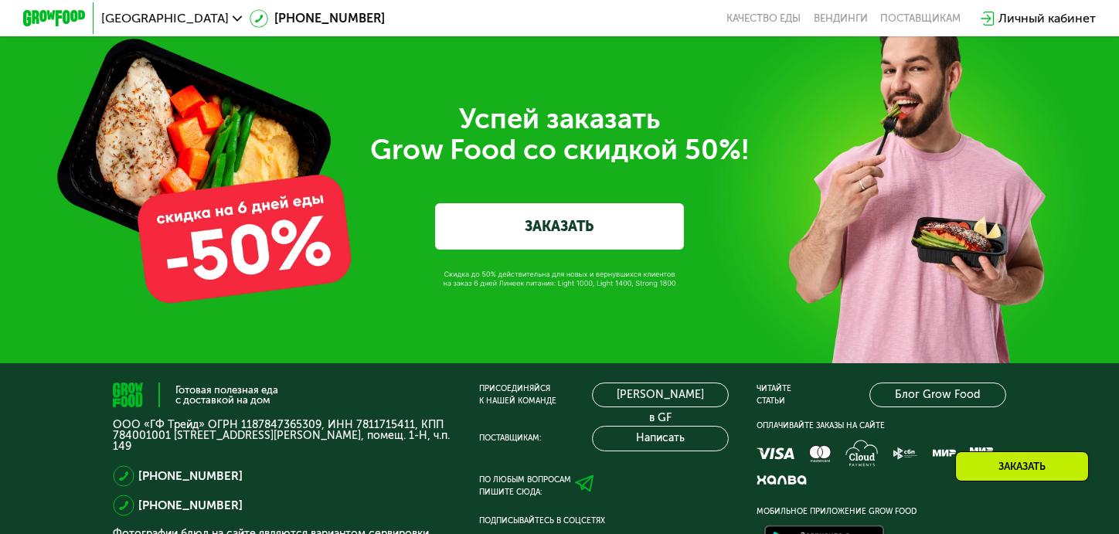
scroll to position [5072, 0]
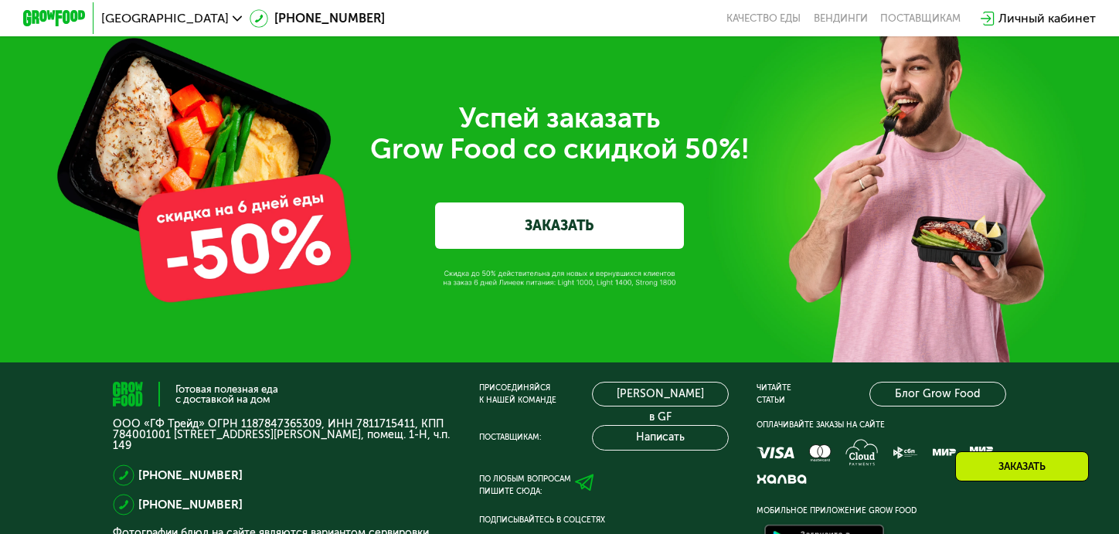
click at [632, 249] on link "ЗАКАЗАТЬ" at bounding box center [559, 225] width 249 height 46
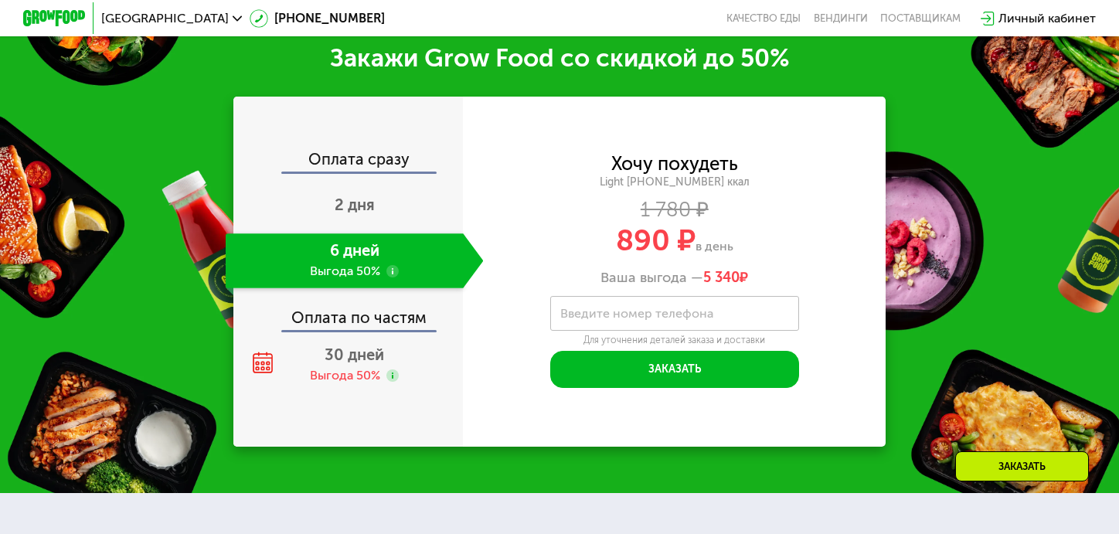
scroll to position [1842, 0]
